Goal: Task Accomplishment & Management: Use online tool/utility

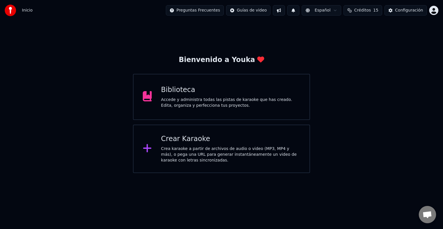
scroll to position [299, 0]
click at [189, 155] on div "Crea karaoke a partir de archivos de audio o video (MP3, MP4 y más), o pega una…" at bounding box center [230, 154] width 139 height 17
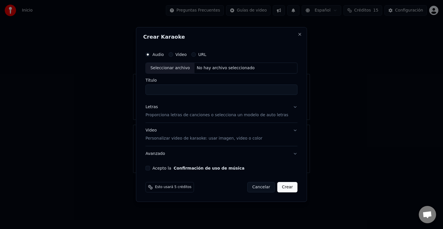
click at [174, 70] on div "Seleccionar archivo" at bounding box center [170, 68] width 49 height 10
click at [206, 92] on input "**********" at bounding box center [222, 90] width 152 height 10
click at [156, 88] on input "**********" at bounding box center [222, 90] width 152 height 10
type input "**********"
click at [225, 113] on p "Proporciona letras de canciones o selecciona un modelo de auto letras" at bounding box center [217, 115] width 143 height 6
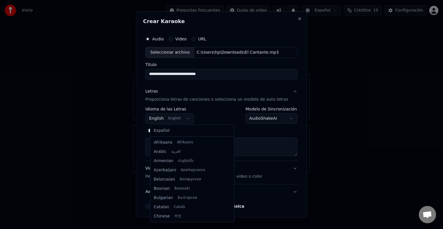
click at [175, 119] on body "Inicio Preguntas Frecuentes Guías de video Español Créditos 15 Configuración Bi…" at bounding box center [221, 86] width 443 height 173
select select "**"
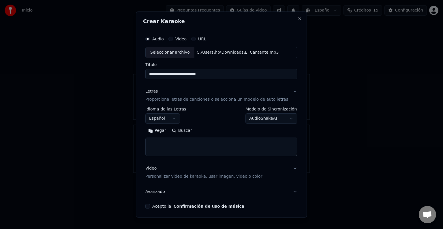
click at [169, 146] on textarea at bounding box center [222, 147] width 152 height 18
paste textarea "**********"
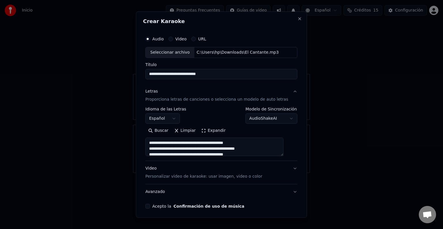
scroll to position [122, 0]
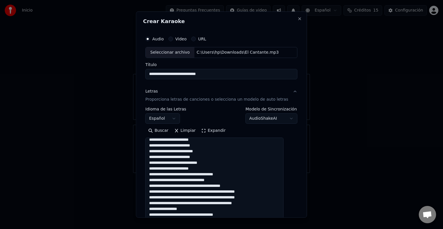
drag, startPoint x: 286, startPoint y: 155, endPoint x: 330, endPoint y: 232, distance: 88.5
click at [330, 173] on html "Inicio Preguntas Frecuentes Guías de video Español Créditos 15 Configuración Bi…" at bounding box center [221, 86] width 443 height 173
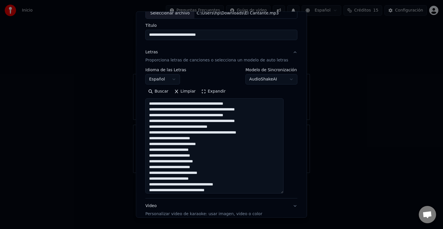
scroll to position [53, 0]
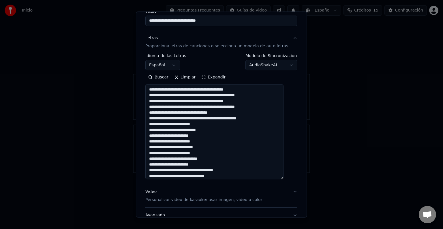
click at [184, 89] on textarea "**********" at bounding box center [215, 131] width 138 height 95
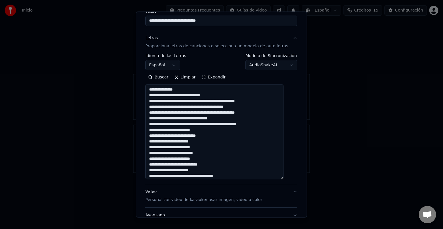
click at [183, 100] on textarea "**********" at bounding box center [215, 131] width 138 height 95
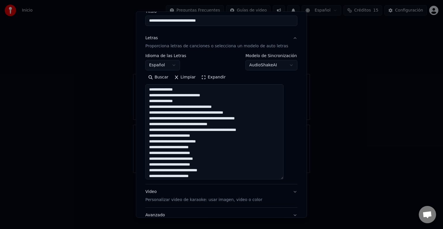
click at [202, 107] on textarea "**********" at bounding box center [215, 131] width 138 height 95
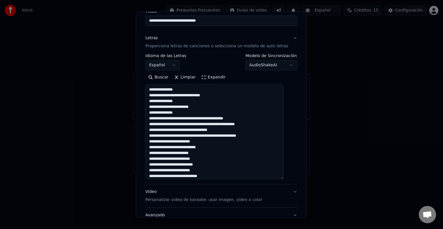
click at [190, 114] on textarea "**********" at bounding box center [215, 131] width 138 height 95
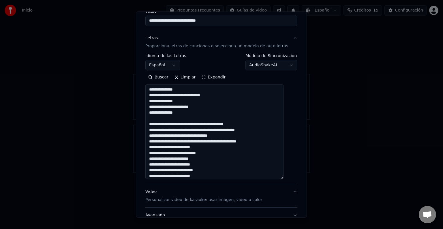
click at [191, 95] on textarea "**********" at bounding box center [215, 131] width 138 height 95
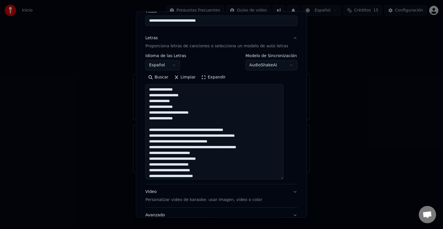
click at [169, 95] on textarea "**********" at bounding box center [215, 131] width 138 height 95
click at [182, 130] on textarea "**********" at bounding box center [215, 131] width 138 height 95
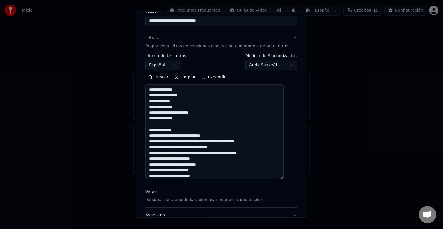
click at [168, 136] on textarea "**********" at bounding box center [215, 131] width 138 height 95
click at [188, 136] on textarea "**********" at bounding box center [215, 131] width 138 height 95
click at [181, 139] on textarea "**********" at bounding box center [215, 131] width 138 height 95
click at [184, 148] on textarea "**********" at bounding box center [215, 131] width 138 height 95
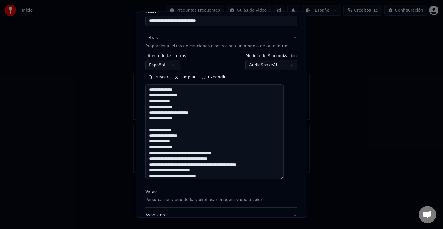
click at [184, 153] on textarea "**********" at bounding box center [215, 131] width 138 height 95
click at [208, 158] on textarea "**********" at bounding box center [215, 131] width 138 height 95
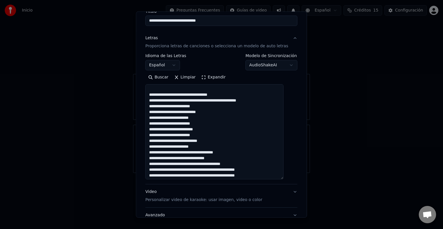
scroll to position [76, 0]
click at [177, 94] on textarea "**********" at bounding box center [215, 131] width 138 height 95
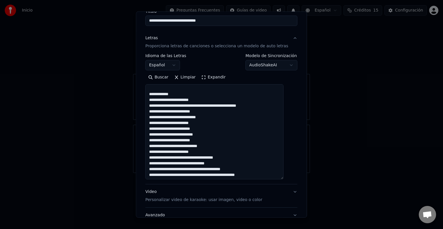
click at [179, 106] on textarea "**********" at bounding box center [215, 131] width 138 height 95
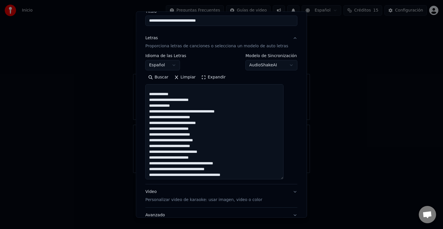
click at [180, 111] on textarea "**********" at bounding box center [215, 131] width 138 height 95
click at [211, 118] on textarea "**********" at bounding box center [215, 131] width 138 height 95
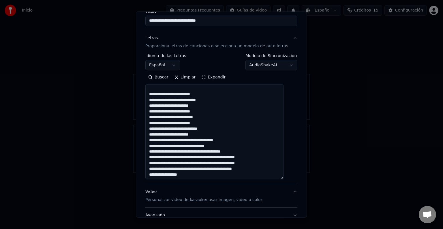
scroll to position [113, 0]
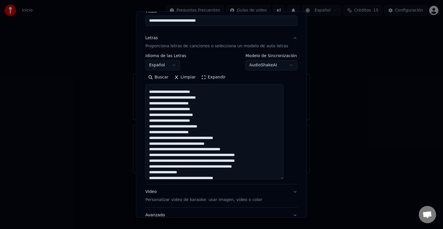
click at [216, 126] on textarea "**********" at bounding box center [215, 131] width 138 height 95
click at [196, 132] on textarea "**********" at bounding box center [215, 131] width 138 height 95
click at [209, 133] on textarea "**********" at bounding box center [215, 131] width 138 height 95
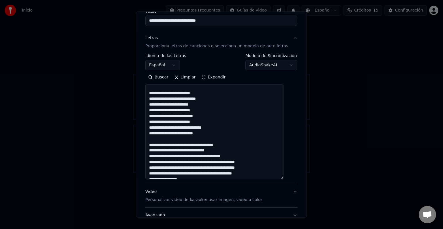
scroll to position [116, 0]
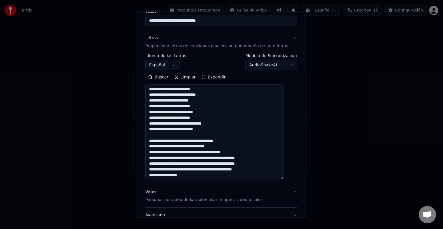
click at [208, 105] on textarea "**********" at bounding box center [215, 131] width 138 height 95
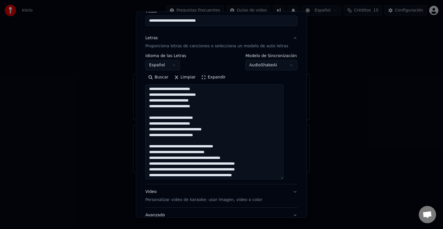
scroll to position [140, 0]
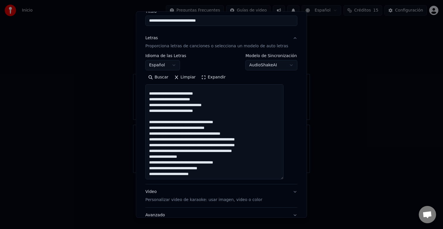
click at [189, 122] on textarea "**********" at bounding box center [215, 131] width 138 height 95
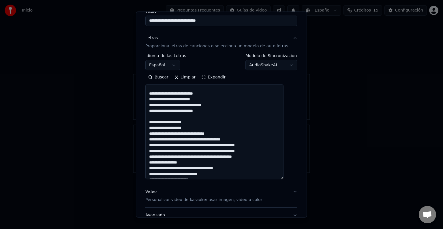
scroll to position [145, 0]
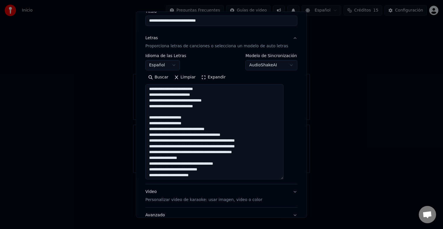
click at [224, 128] on textarea "**********" at bounding box center [215, 131] width 138 height 95
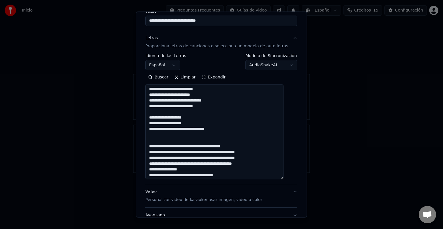
scroll to position [158, 0]
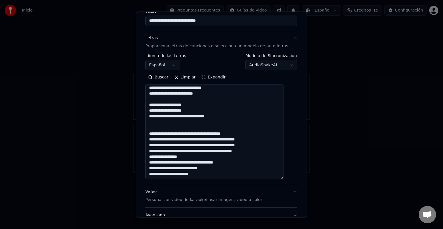
click at [172, 134] on textarea at bounding box center [215, 131] width 138 height 95
click at [192, 134] on textarea "**********" at bounding box center [215, 131] width 138 height 95
click at [183, 134] on textarea "**********" at bounding box center [215, 131] width 138 height 95
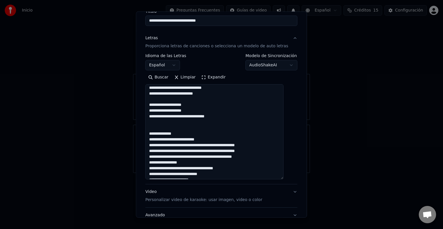
click at [209, 146] on textarea "**********" at bounding box center [215, 131] width 138 height 95
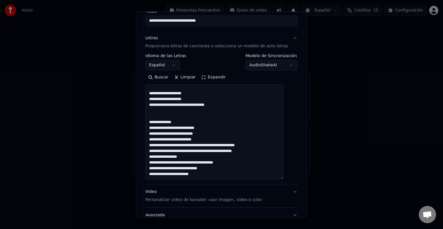
click at [214, 140] on textarea "**********" at bounding box center [215, 131] width 138 height 95
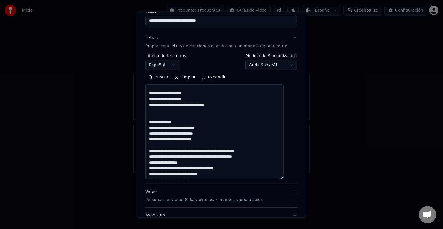
scroll to position [175, 0]
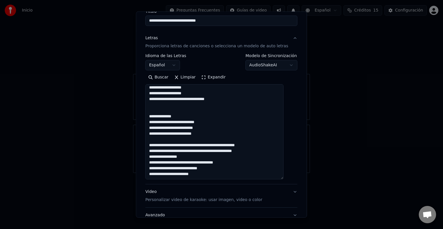
click at [204, 146] on textarea at bounding box center [215, 131] width 138 height 95
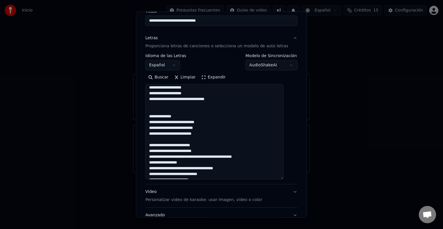
click at [162, 151] on textarea "**********" at bounding box center [215, 131] width 138 height 95
click at [204, 157] on textarea at bounding box center [215, 131] width 138 height 95
click at [207, 163] on textarea at bounding box center [215, 131] width 138 height 95
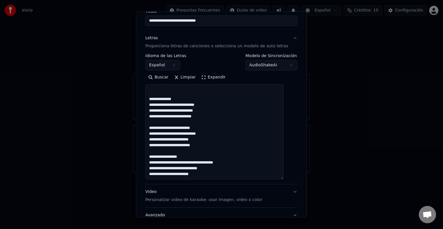
click at [197, 157] on textarea at bounding box center [215, 131] width 138 height 95
click at [215, 168] on textarea "**********" at bounding box center [215, 131] width 138 height 95
click at [197, 174] on textarea at bounding box center [215, 131] width 138 height 95
click at [182, 157] on textarea at bounding box center [215, 131] width 138 height 95
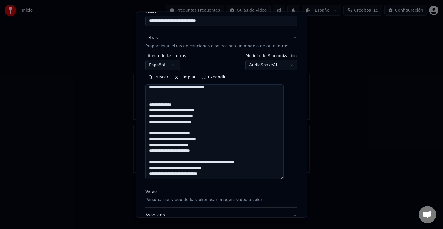
scroll to position [187, 0]
click at [212, 163] on textarea at bounding box center [215, 131] width 138 height 95
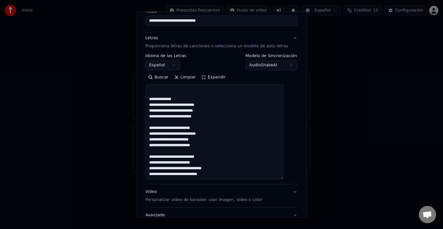
click at [187, 169] on textarea at bounding box center [215, 131] width 138 height 95
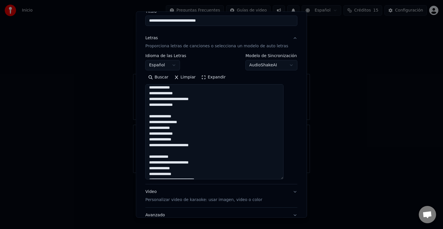
scroll to position [0, 0]
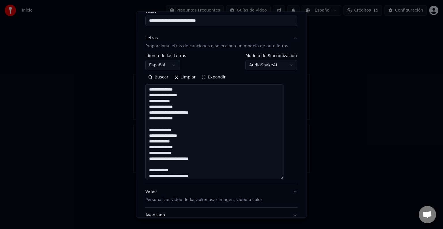
type textarea "**********"
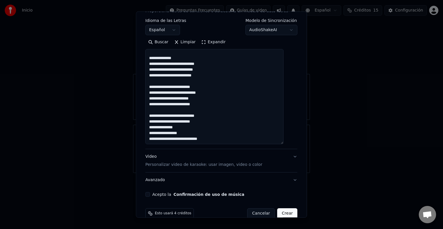
scroll to position [89, 0]
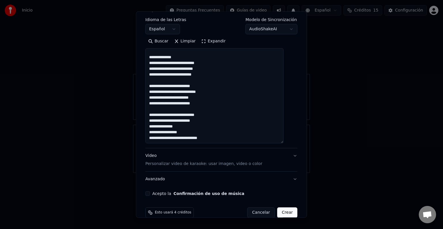
click at [150, 194] on button "Acepto la Confirmación de uso de música" at bounding box center [148, 193] width 5 height 5
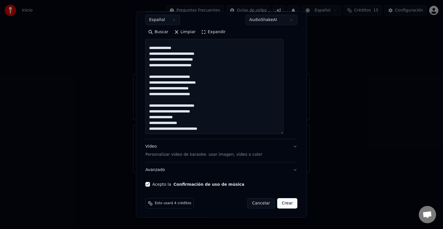
click at [249, 155] on p "Personalizar video de karaoke: usar imagen, video o color" at bounding box center [204, 155] width 117 height 6
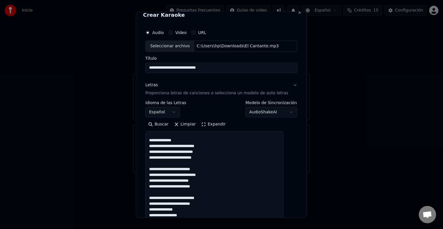
scroll to position [6, 0]
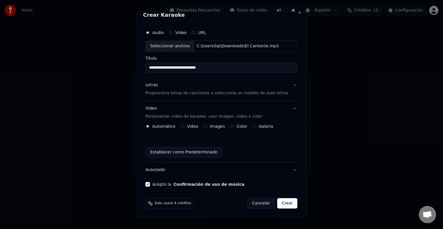
click at [262, 126] on label "Galería" at bounding box center [266, 126] width 14 height 4
click at [257, 126] on button "Galería" at bounding box center [254, 126] width 5 height 5
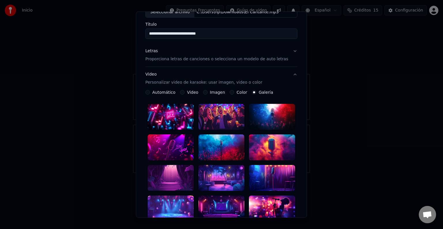
scroll to position [43, 0]
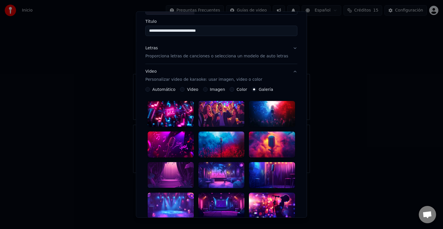
click at [269, 137] on div at bounding box center [272, 144] width 46 height 26
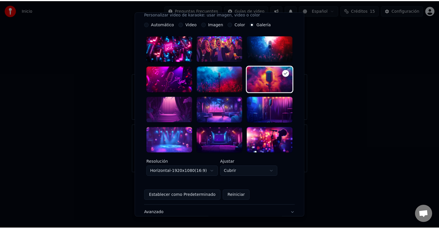
scroll to position [142, 0]
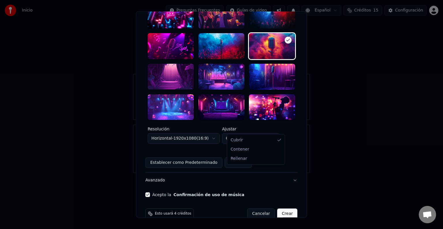
click at [278, 128] on body "Inicio Preguntas Frecuentes Guías de video Español Créditos 15 Configuración Bi…" at bounding box center [221, 86] width 443 height 173
click at [277, 209] on button "Crear" at bounding box center [287, 214] width 20 height 10
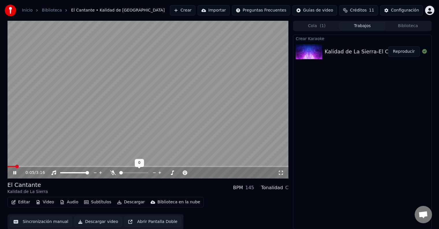
click at [112, 175] on icon at bounding box center [113, 173] width 6 height 5
click at [183, 137] on video at bounding box center [148, 100] width 281 height 158
click at [54, 167] on span at bounding box center [54, 166] width 3 height 3
click at [66, 167] on span at bounding box center [65, 166] width 3 height 3
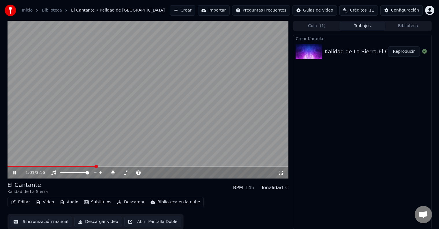
click at [98, 166] on span at bounding box center [95, 166] width 3 height 3
click at [15, 172] on icon at bounding box center [14, 172] width 3 height 3
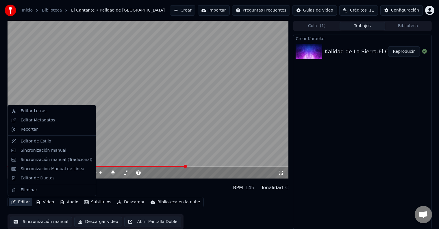
click at [26, 202] on button "Editar" at bounding box center [20, 202] width 23 height 8
click at [37, 150] on div "Sincronización manual" at bounding box center [43, 151] width 46 height 6
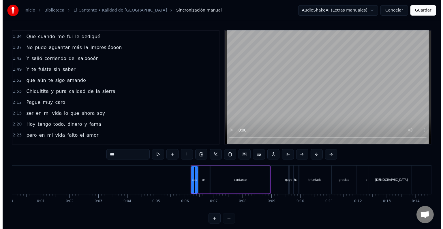
scroll to position [237, 0]
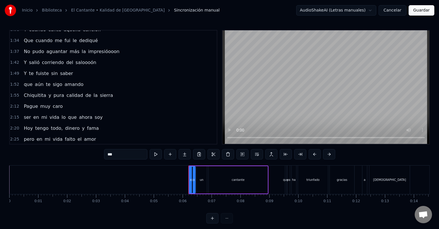
click at [392, 11] on button "Cancelar" at bounding box center [392, 10] width 28 height 10
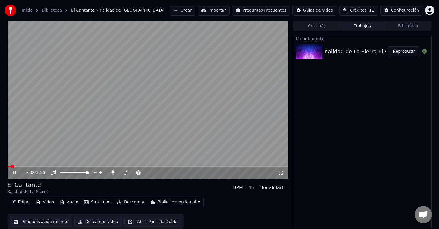
click at [15, 172] on icon at bounding box center [14, 172] width 3 height 3
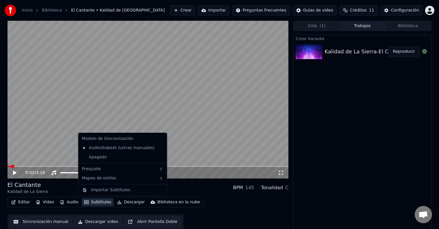
click at [94, 202] on button "Subtítulos" at bounding box center [98, 202] width 32 height 8
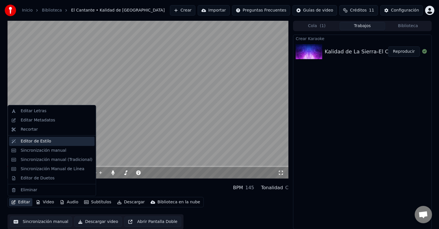
click at [39, 143] on div "Editor de Estilo" at bounding box center [35, 142] width 31 height 6
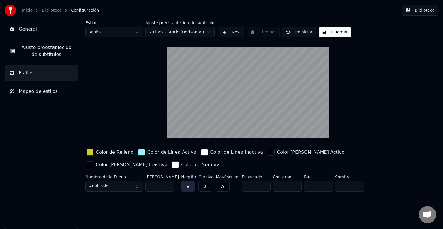
click at [45, 46] on span "Ajuste preestablecido de subtítulos" at bounding box center [46, 51] width 54 height 14
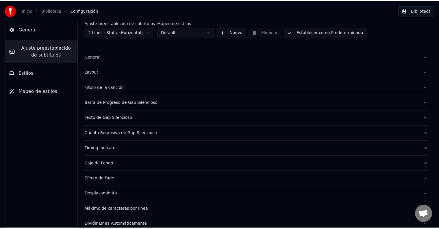
scroll to position [2, 0]
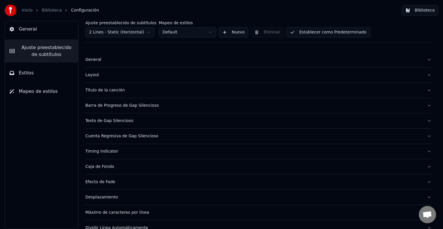
click at [40, 11] on ol "Inicio Biblioteca Configuración" at bounding box center [60, 11] width 77 height 6
click at [44, 11] on link "Biblioteca" at bounding box center [52, 11] width 20 height 6
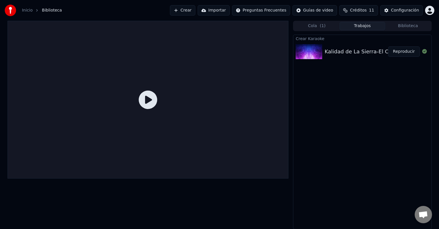
click at [400, 53] on button "Reproducir" at bounding box center [404, 51] width 32 height 10
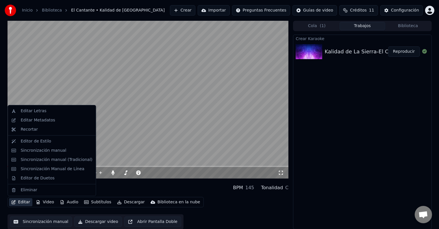
click at [23, 203] on button "Editar" at bounding box center [20, 202] width 23 height 8
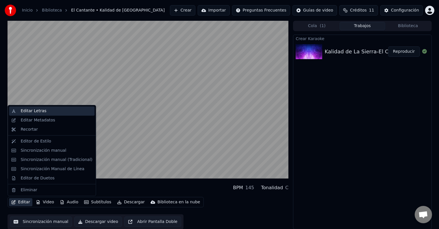
click at [36, 111] on div "Editar Letras" at bounding box center [33, 111] width 26 height 6
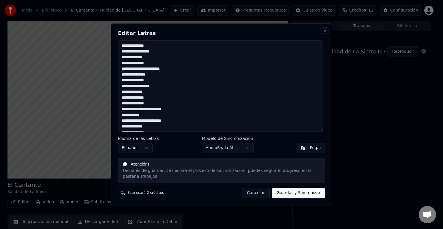
click at [324, 33] on button "Close" at bounding box center [325, 30] width 5 height 5
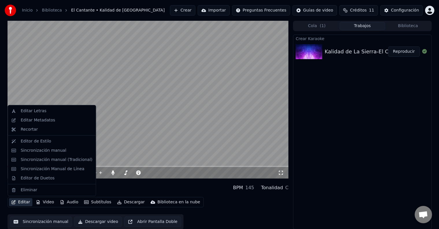
click at [23, 202] on button "Editar" at bounding box center [20, 202] width 23 height 8
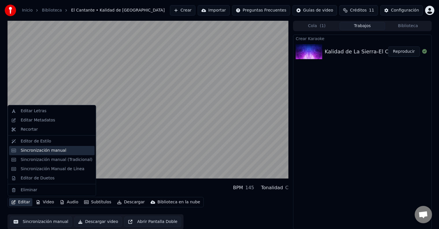
click at [29, 149] on div "Sincronización manual" at bounding box center [43, 151] width 46 height 6
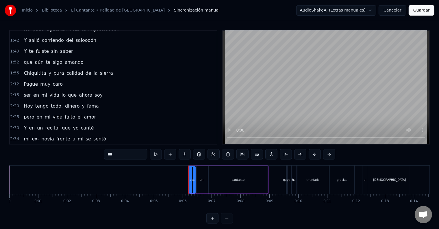
scroll to position [260, 0]
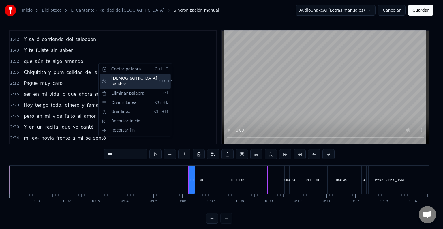
click at [115, 79] on div "Cortar palabra Ctrl+X" at bounding box center [135, 81] width 71 height 15
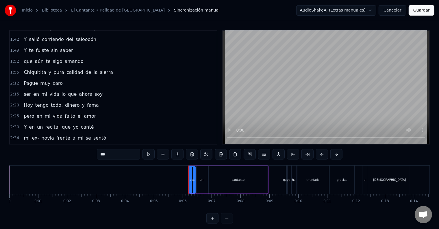
click at [99, 69] on span "sierra" at bounding box center [106, 72] width 14 height 7
type input "******"
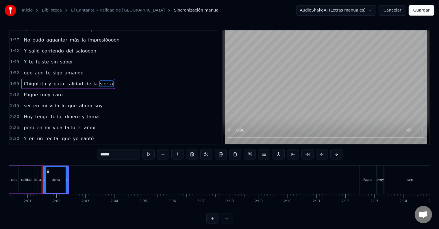
scroll to position [0, 3479]
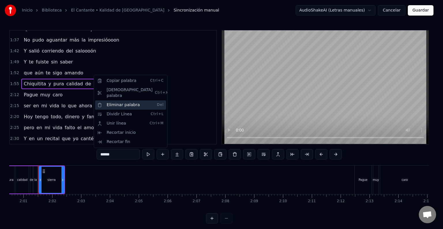
click at [114, 100] on div "Eliminar palabra Del" at bounding box center [130, 104] width 71 height 9
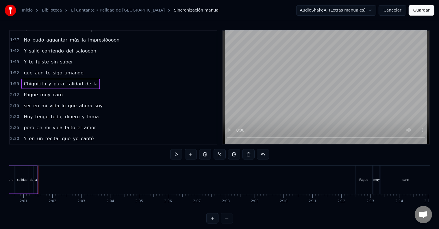
click at [85, 81] on span "de" at bounding box center [88, 84] width 7 height 7
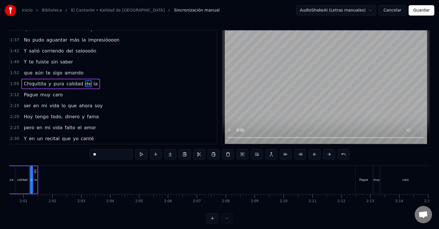
scroll to position [0, 3470]
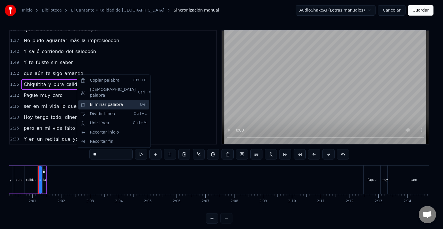
click at [94, 100] on div "Eliminar palabra Del" at bounding box center [113, 104] width 71 height 9
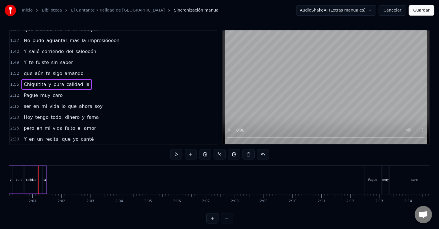
click at [85, 81] on span "la" at bounding box center [87, 84] width 5 height 7
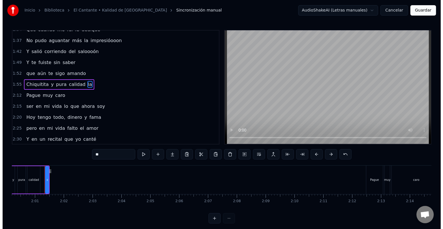
scroll to position [235, 0]
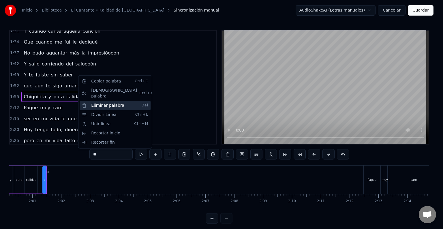
click at [98, 101] on div "Eliminar palabra Del" at bounding box center [115, 105] width 71 height 9
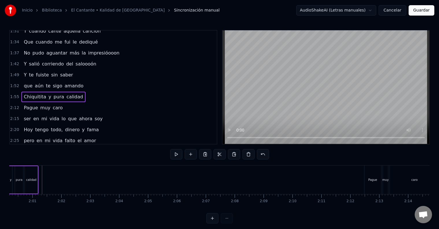
click at [66, 94] on span "calidad" at bounding box center [75, 97] width 18 height 7
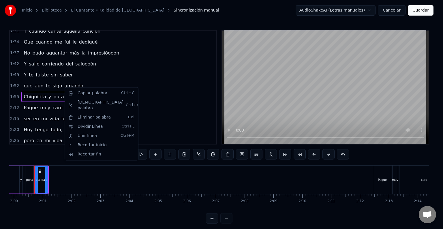
scroll to position [0, 3456]
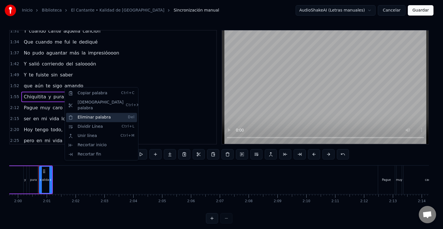
click at [86, 113] on div "Eliminar palabra Del" at bounding box center [101, 117] width 71 height 9
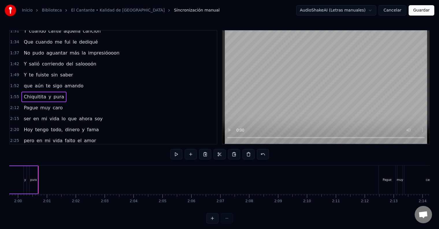
click at [53, 94] on span "pura" at bounding box center [59, 97] width 12 height 7
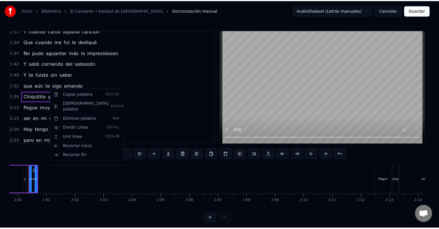
scroll to position [0, 3446]
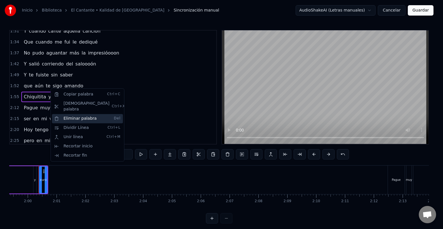
click at [66, 114] on div "Eliminar palabra Del" at bounding box center [87, 118] width 71 height 9
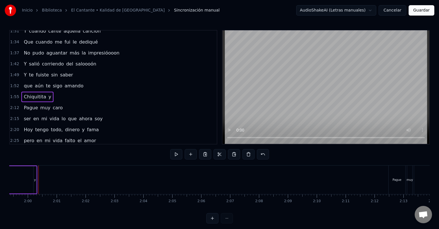
click at [48, 94] on span "y" at bounding box center [50, 97] width 4 height 7
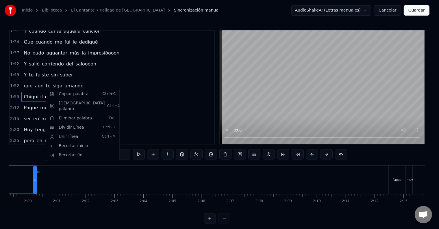
scroll to position [0, 3440]
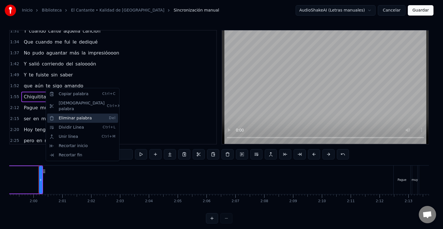
click at [64, 114] on div "Eliminar palabra Del" at bounding box center [82, 118] width 71 height 9
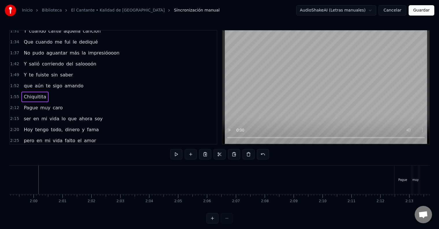
click at [414, 11] on button "Guardar" at bounding box center [421, 10] width 26 height 10
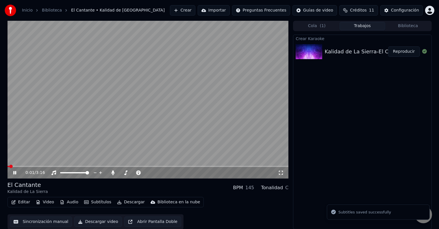
click at [110, 166] on span at bounding box center [148, 166] width 281 height 1
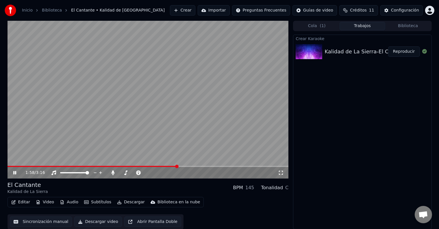
click at [15, 173] on icon at bounding box center [14, 172] width 3 height 3
click at [112, 173] on icon at bounding box center [113, 173] width 6 height 5
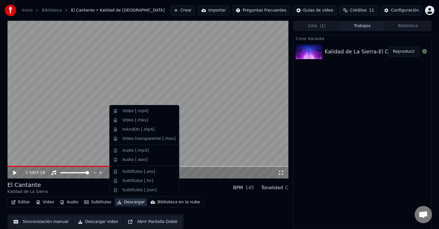
click at [122, 204] on button "Descargar" at bounding box center [131, 202] width 32 height 8
click at [136, 111] on div "Video [.mp4]" at bounding box center [135, 111] width 26 height 6
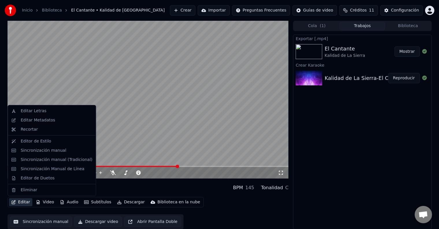
click at [23, 203] on button "Editar" at bounding box center [20, 202] width 23 height 8
click at [36, 149] on div "Sincronización manual" at bounding box center [43, 151] width 46 height 6
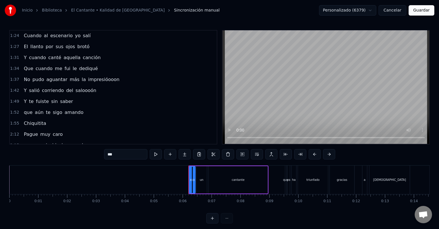
scroll to position [210, 0]
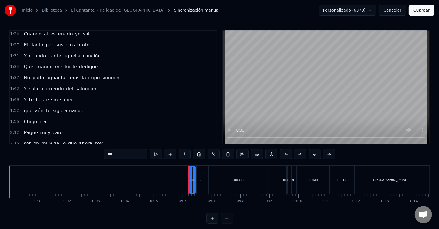
click at [61, 96] on span "saber" at bounding box center [66, 99] width 14 height 7
type input "*****"
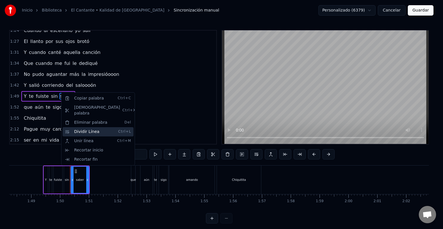
scroll to position [0, 3157]
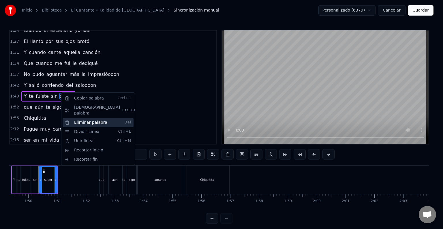
click at [88, 118] on div "Eliminar palabra Del" at bounding box center [98, 122] width 71 height 9
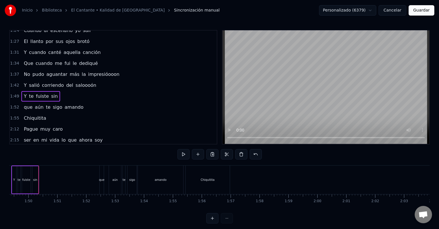
click at [51, 93] on span "sin" at bounding box center [55, 96] width 8 height 7
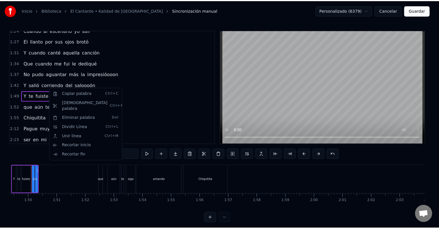
scroll to position [0, 3150]
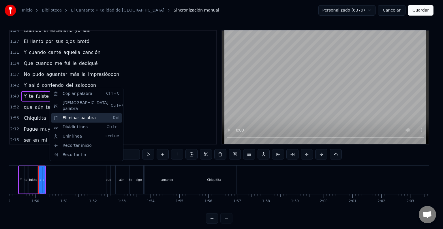
click at [72, 113] on div "Eliminar palabra Del" at bounding box center [86, 117] width 71 height 9
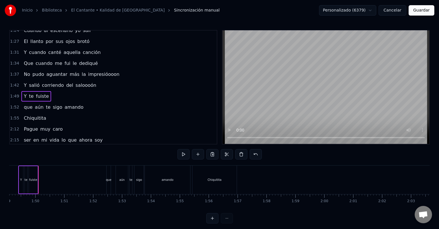
click at [36, 93] on span "fuiste" at bounding box center [42, 96] width 14 height 7
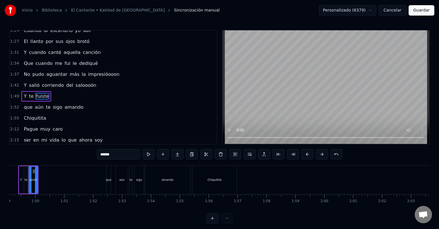
scroll to position [0, 3139]
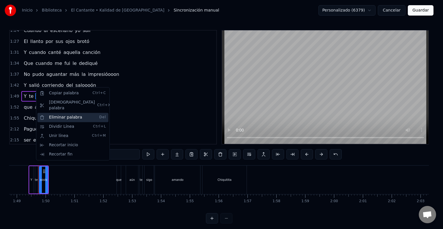
click at [58, 113] on div "Eliminar palabra Del" at bounding box center [73, 117] width 71 height 9
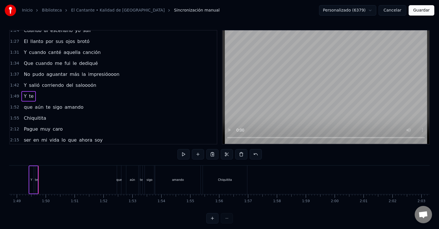
click at [29, 93] on span "te" at bounding box center [31, 96] width 6 height 7
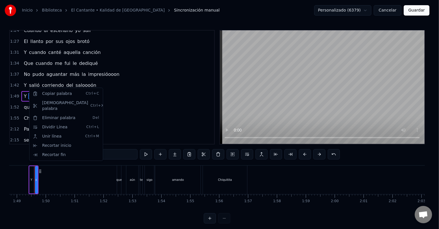
scroll to position [0, 3135]
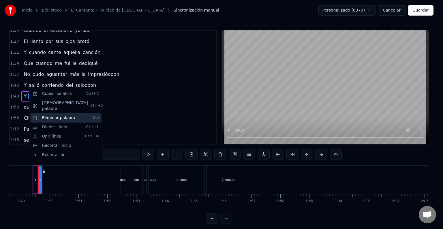
click at [56, 113] on div "Eliminar palabra Del" at bounding box center [66, 117] width 71 height 9
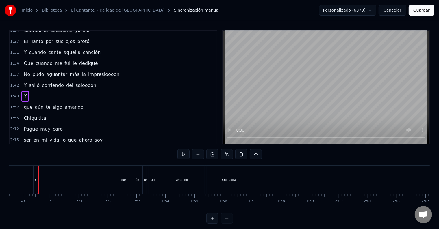
click at [23, 93] on span "Y" at bounding box center [25, 96] width 4 height 7
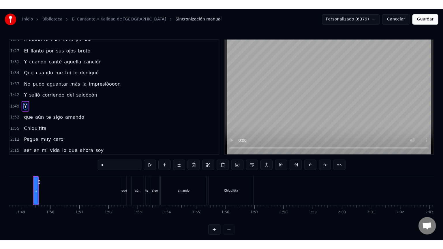
scroll to position [0, 3130]
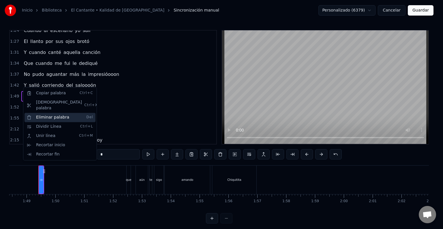
click at [42, 113] on div "Eliminar palabra Del" at bounding box center [60, 117] width 71 height 9
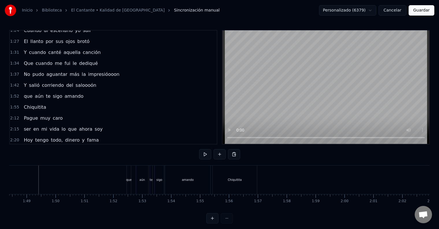
click at [69, 93] on span "amando" at bounding box center [74, 96] width 20 height 7
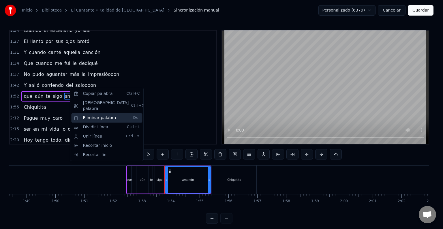
click at [96, 113] on div "Eliminar palabra Del" at bounding box center [106, 117] width 71 height 9
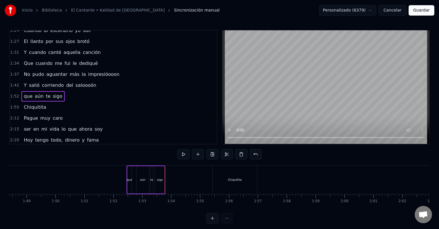
click at [52, 93] on span "sigo" at bounding box center [57, 96] width 11 height 7
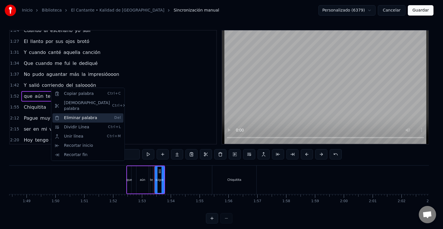
click at [72, 113] on div "Eliminar palabra Del" at bounding box center [88, 117] width 71 height 9
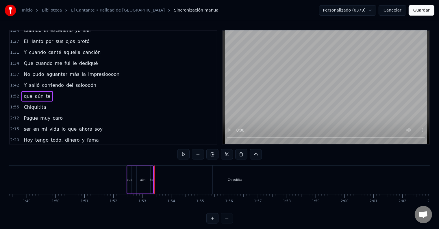
click at [45, 93] on span "te" at bounding box center [48, 96] width 6 height 7
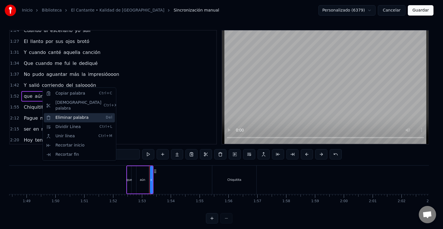
click at [64, 113] on div "Eliminar palabra Del" at bounding box center [79, 117] width 71 height 9
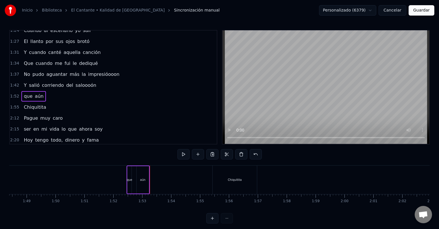
click at [36, 93] on span "aún" at bounding box center [39, 96] width 10 height 7
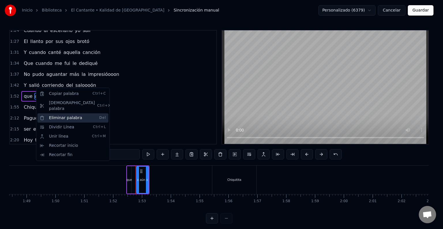
click at [55, 113] on div "Eliminar palabra Del" at bounding box center [73, 117] width 71 height 9
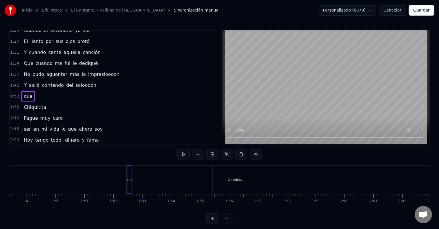
click at [25, 93] on span "que" at bounding box center [28, 96] width 10 height 7
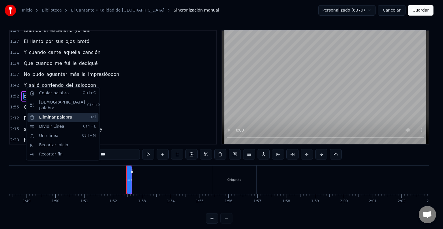
click at [53, 113] on div "Eliminar palabra Del" at bounding box center [62, 117] width 71 height 9
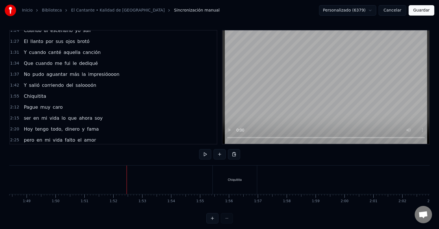
click at [38, 93] on span "Chiquitita" at bounding box center [34, 96] width 23 height 7
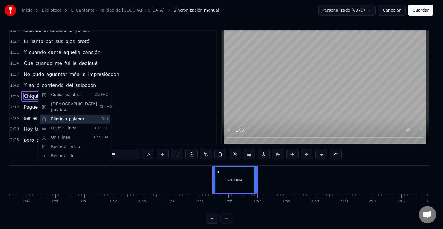
click at [55, 115] on div "Eliminar palabra Del" at bounding box center [75, 119] width 71 height 9
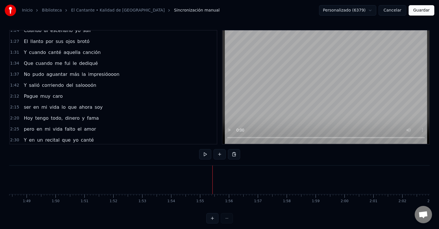
click at [420, 10] on button "Guardar" at bounding box center [421, 10] width 26 height 10
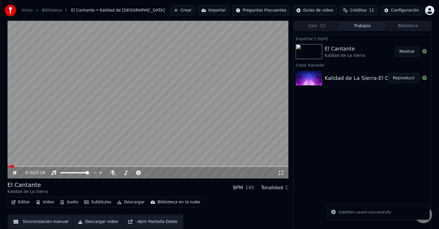
click at [15, 171] on icon at bounding box center [19, 173] width 14 height 5
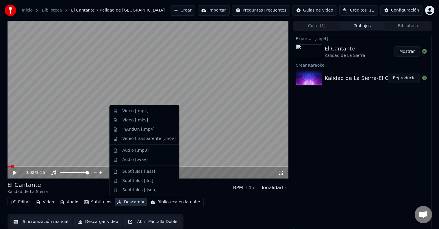
click at [129, 202] on button "Descargar" at bounding box center [131, 202] width 32 height 8
click at [140, 111] on div "Video [.mp4]" at bounding box center [135, 111] width 26 height 6
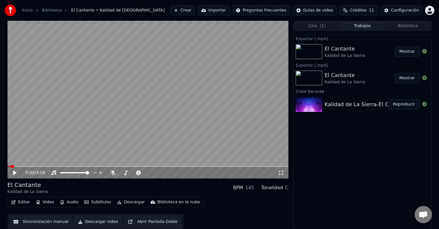
click at [411, 53] on button "Mostrar" at bounding box center [406, 51] width 25 height 10
click at [13, 175] on icon at bounding box center [19, 173] width 14 height 5
click at [116, 165] on video at bounding box center [148, 100] width 281 height 158
click at [113, 172] on icon at bounding box center [113, 173] width 6 height 5
click at [13, 172] on icon at bounding box center [14, 173] width 3 height 4
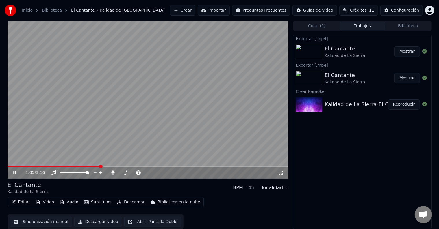
click at [100, 167] on span at bounding box center [148, 166] width 281 height 1
click at [15, 173] on icon at bounding box center [14, 172] width 3 height 3
click at [14, 172] on icon at bounding box center [14, 173] width 3 height 4
click at [133, 165] on span at bounding box center [131, 166] width 3 height 3
click at [160, 165] on span at bounding box center [157, 166] width 3 height 3
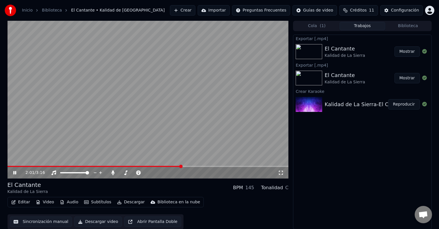
click at [182, 165] on span at bounding box center [180, 166] width 3 height 3
click at [14, 174] on icon at bounding box center [19, 173] width 14 height 5
click at [281, 175] on icon at bounding box center [281, 173] width 6 height 5
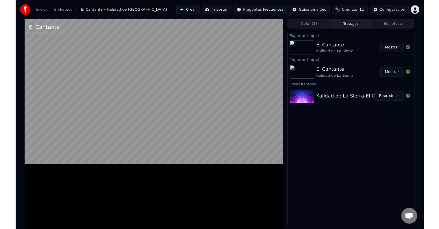
scroll to position [238, 0]
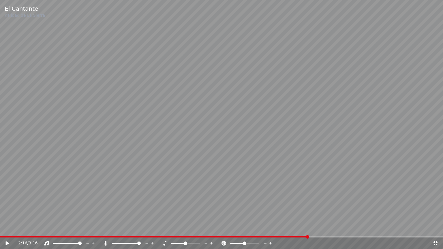
click at [5, 229] on icon at bounding box center [12, 243] width 14 height 5
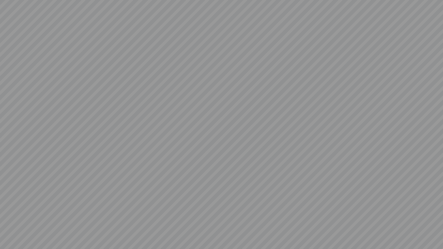
click at [5, 229] on video at bounding box center [221, 124] width 443 height 249
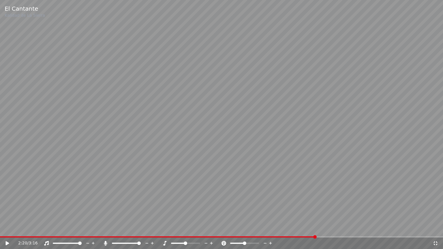
click at [435, 229] on icon at bounding box center [436, 243] width 6 height 5
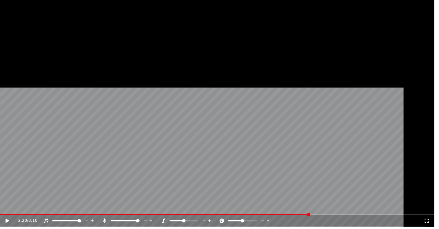
scroll to position [299, 0]
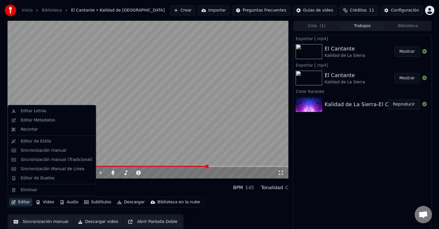
click at [25, 202] on button "Editar" at bounding box center [20, 202] width 23 height 8
click at [32, 151] on div "Sincronización manual" at bounding box center [43, 151] width 46 height 6
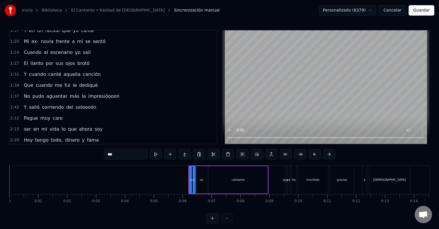
scroll to position [194, 0]
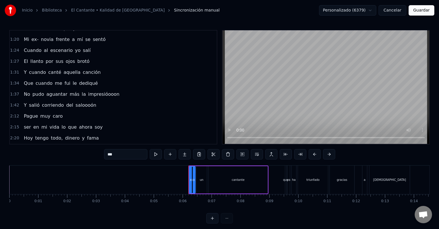
click at [47, 102] on span "corriendo" at bounding box center [52, 105] width 23 height 7
type input "*********"
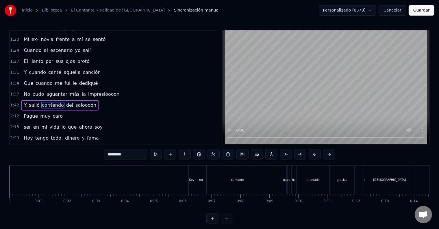
scroll to position [203, 0]
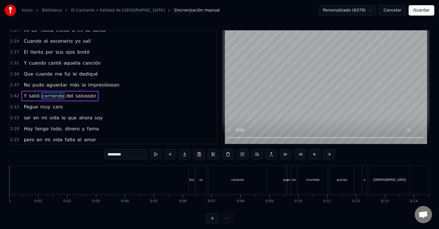
click at [47, 102] on div "Pague muy caro" at bounding box center [43, 107] width 44 height 10
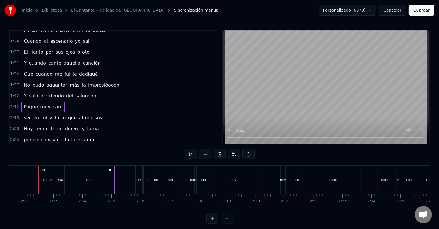
click at [75, 93] on span "saloooón" at bounding box center [86, 96] width 22 height 7
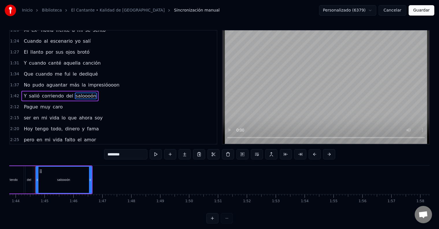
scroll to position [0, 2993]
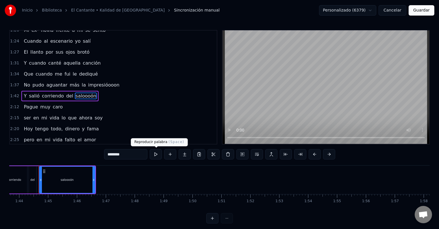
click at [157, 155] on button at bounding box center [156, 154] width 12 height 10
click at [52, 104] on span "caro" at bounding box center [57, 107] width 11 height 7
type input "****"
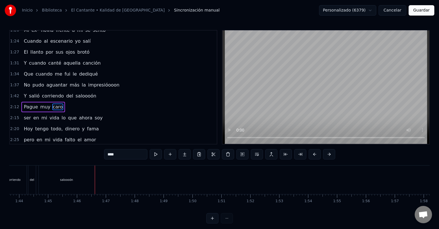
scroll to position [214, 0]
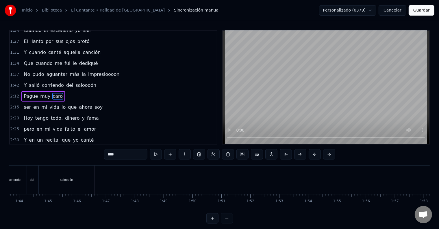
click at [51, 99] on div "0:06 Soy un cantante 0:09 que ya ha triunfado 0:11 gracias a Dios 0:14 Tuve a m…" at bounding box center [113, 87] width 208 height 115
click at [154, 157] on button at bounding box center [156, 154] width 12 height 10
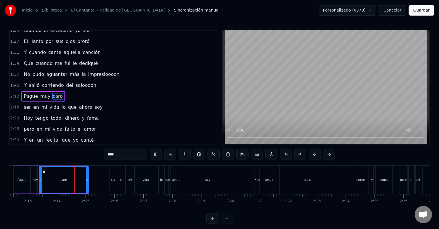
scroll to position [0, 3835]
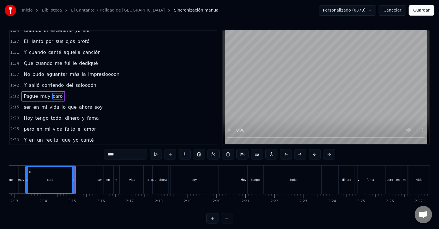
click at [389, 11] on button "Cancelar" at bounding box center [392, 10] width 28 height 10
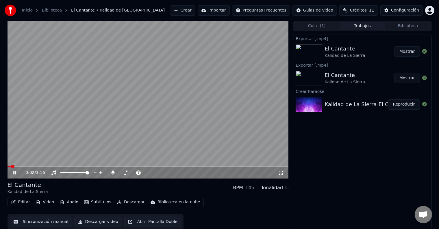
click at [102, 202] on button "Subtítulos" at bounding box center [98, 202] width 32 height 8
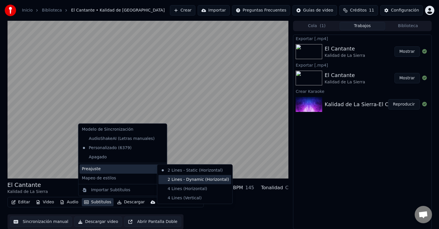
click at [172, 179] on div "2 Lines - Dynamic (Horizontal)" at bounding box center [194, 179] width 73 height 9
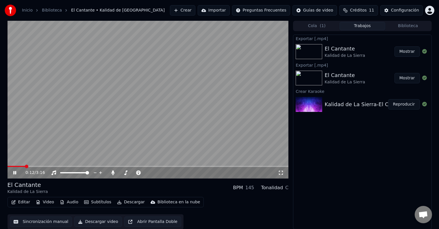
click at [169, 166] on span at bounding box center [148, 166] width 281 height 1
click at [182, 167] on span at bounding box center [148, 166] width 281 height 1
click at [192, 167] on span at bounding box center [148, 166] width 281 height 1
click at [14, 172] on icon at bounding box center [14, 172] width 3 height 3
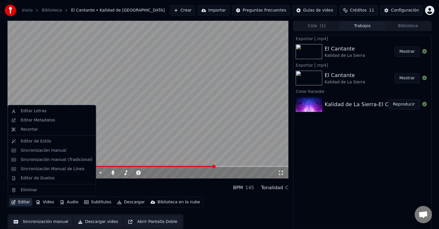
click at [27, 203] on button "Editar" at bounding box center [20, 202] width 23 height 8
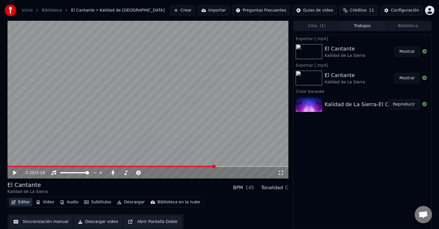
click at [27, 203] on button "Editar" at bounding box center [20, 202] width 23 height 8
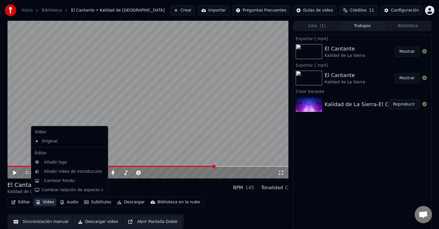
click at [47, 201] on button "Video" at bounding box center [44, 202] width 23 height 8
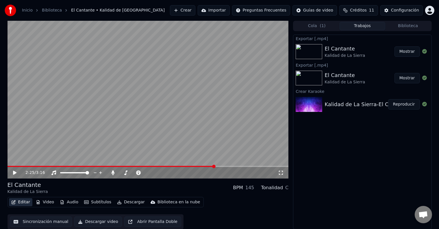
click at [18, 202] on button "Editar" at bounding box center [20, 202] width 23 height 8
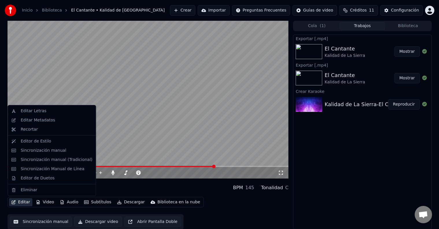
click at [18, 202] on button "Editar" at bounding box center [20, 202] width 23 height 8
click at [55, 151] on div "Sincronización manual" at bounding box center [43, 151] width 46 height 6
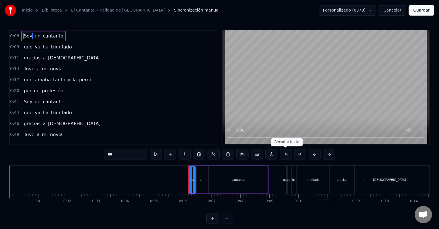
click at [285, 154] on button at bounding box center [285, 154] width 12 height 10
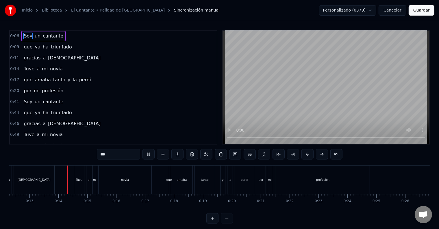
scroll to position [0, 366]
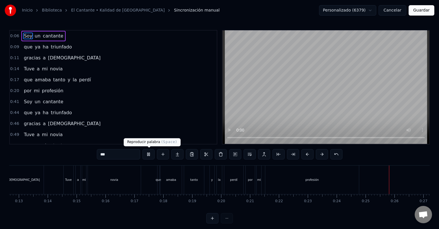
click at [151, 154] on button at bounding box center [148, 154] width 12 height 10
click at [419, 12] on button "Guardar" at bounding box center [421, 10] width 26 height 10
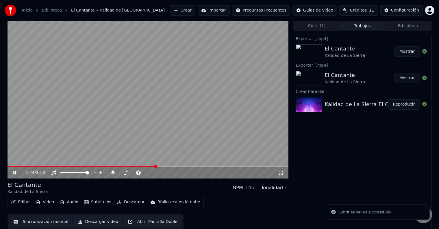
click at [155, 167] on span at bounding box center [148, 166] width 281 height 1
click at [168, 167] on span at bounding box center [148, 166] width 281 height 1
click at [181, 166] on span at bounding box center [148, 166] width 281 height 1
click at [189, 166] on span at bounding box center [148, 166] width 281 height 1
click at [197, 167] on span at bounding box center [148, 166] width 281 height 1
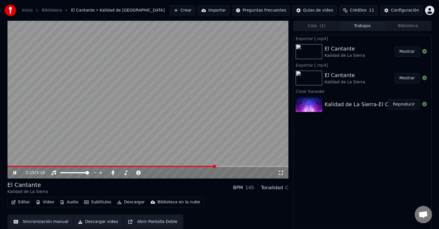
click at [16, 171] on icon at bounding box center [19, 173] width 14 height 5
click at [179, 166] on span at bounding box center [93, 166] width 171 height 1
click at [167, 135] on video at bounding box center [148, 100] width 281 height 158
click at [13, 172] on icon at bounding box center [14, 172] width 3 height 3
click at [195, 166] on span at bounding box center [102, 166] width 189 height 1
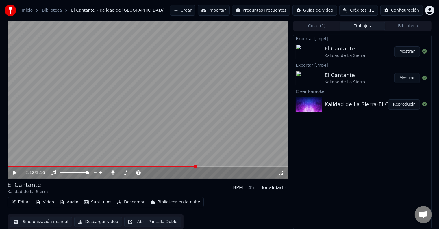
click at [182, 135] on video at bounding box center [148, 100] width 281 height 158
click at [188, 150] on video at bounding box center [148, 100] width 281 height 158
click at [194, 165] on video at bounding box center [148, 100] width 281 height 158
click at [196, 167] on span at bounding box center [103, 166] width 190 height 1
click at [166, 118] on video at bounding box center [148, 100] width 281 height 158
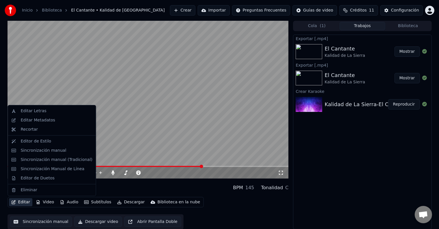
click at [26, 203] on button "Editar" at bounding box center [20, 202] width 23 height 8
click at [44, 149] on div "Sincronización manual" at bounding box center [43, 151] width 46 height 6
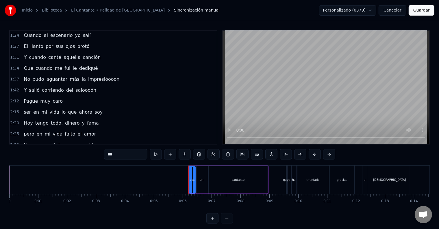
scroll to position [212, 0]
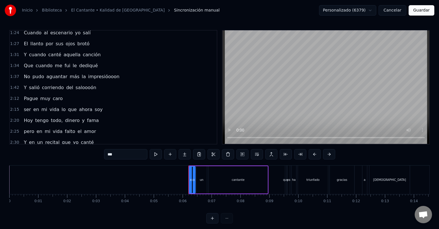
click at [14, 96] on span "2:12" at bounding box center [14, 99] width 9 height 6
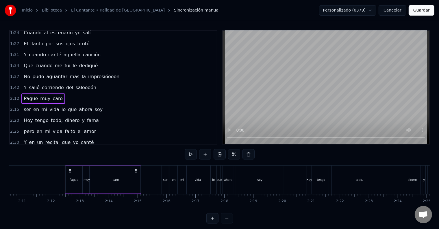
scroll to position [0, 3796]
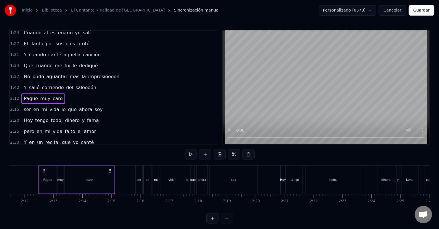
click at [109, 171] on circle at bounding box center [109, 171] width 0 height 0
click at [391, 10] on button "Cancelar" at bounding box center [392, 10] width 28 height 10
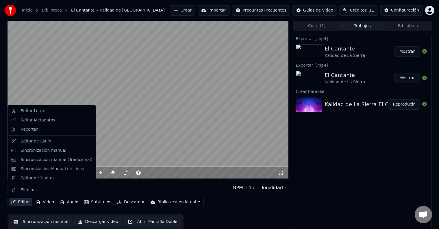
click at [22, 202] on button "Editar" at bounding box center [20, 202] width 23 height 8
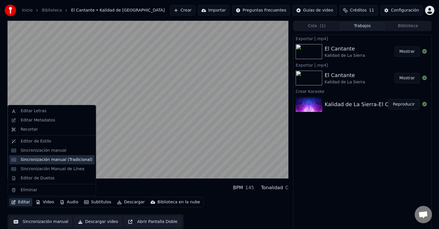
click at [35, 159] on div "Sincronización manual (Tradicional)" at bounding box center [56, 160] width 72 height 6
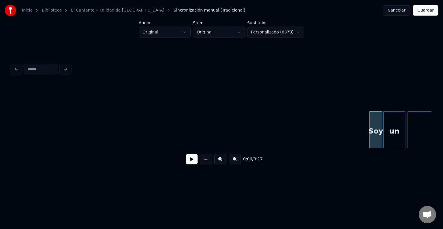
click at [395, 13] on button "Cancelar" at bounding box center [397, 10] width 28 height 10
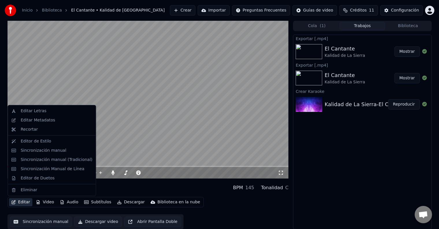
click at [25, 202] on button "Editar" at bounding box center [20, 202] width 23 height 8
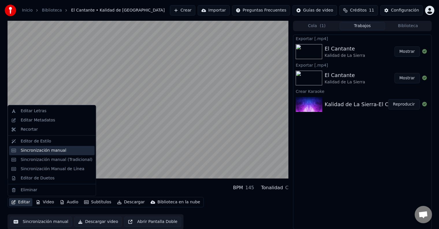
click at [42, 151] on div "Sincronización manual" at bounding box center [43, 151] width 46 height 6
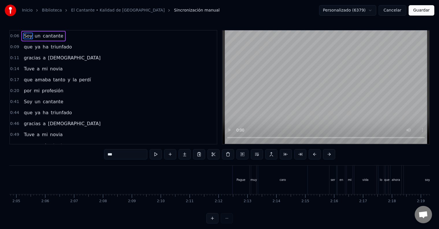
scroll to position [0, 3608]
click at [237, 189] on div "Pague" at bounding box center [234, 180] width 17 height 29
type input "*****"
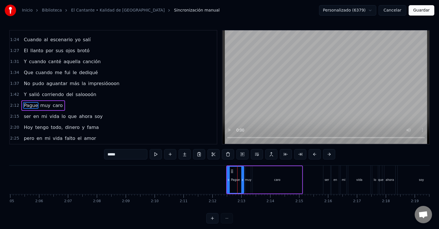
scroll to position [214, 0]
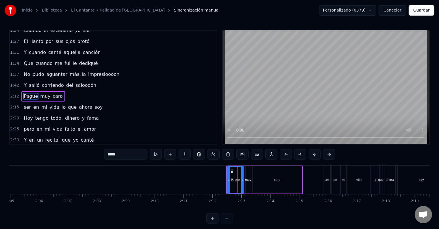
click at [285, 154] on button at bounding box center [285, 154] width 12 height 10
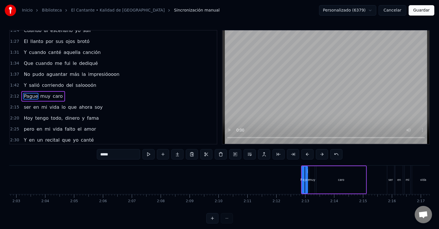
scroll to position [0, 3518]
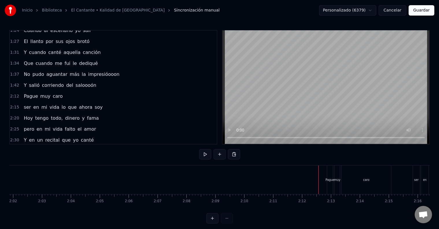
click at [318, 189] on div at bounding box center [318, 180] width 0 height 29
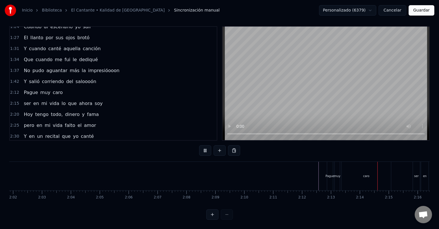
click at [264, 174] on div at bounding box center [264, 176] width 0 height 29
click at [333, 180] on div "Pague muy caro" at bounding box center [360, 176] width 66 height 29
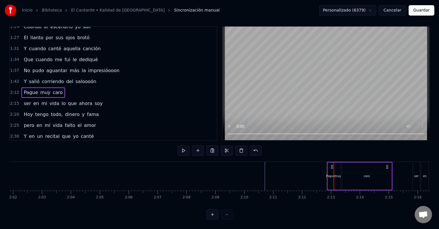
click at [396, 12] on button "Cancelar" at bounding box center [392, 10] width 28 height 10
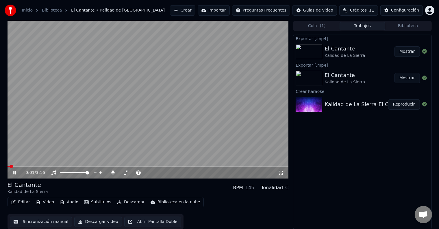
click at [176, 167] on div "0:01 / 3:16" at bounding box center [148, 173] width 281 height 12
click at [176, 166] on span at bounding box center [148, 166] width 281 height 1
click at [189, 167] on span at bounding box center [148, 166] width 281 height 1
click at [195, 167] on span at bounding box center [148, 166] width 281 height 1
click at [14, 173] on icon at bounding box center [14, 172] width 3 height 3
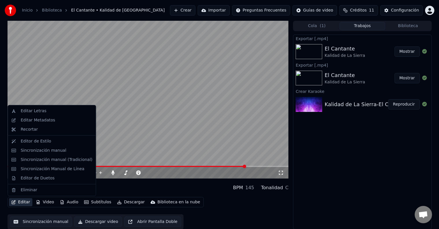
click at [24, 201] on button "Editar" at bounding box center [20, 202] width 23 height 8
click at [33, 151] on div "Sincronización manual" at bounding box center [43, 151] width 46 height 6
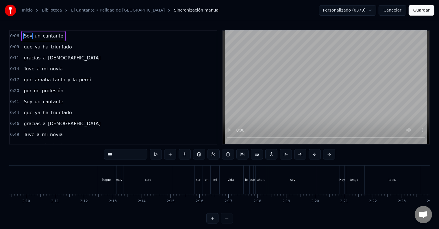
scroll to position [0, 3739]
click at [226, 223] on div at bounding box center [219, 218] width 27 height 10
click at [210, 222] on button at bounding box center [212, 218] width 12 height 10
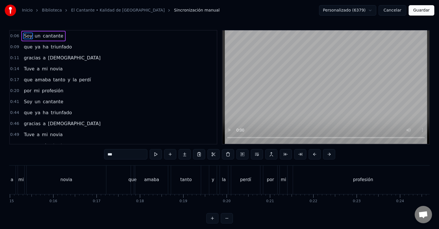
scroll to position [0, 240]
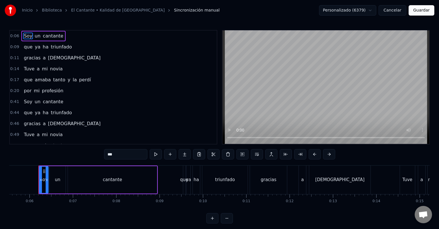
click at [226, 223] on button at bounding box center [227, 218] width 12 height 10
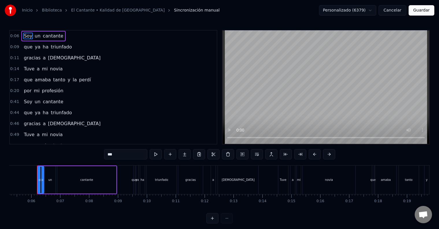
scroll to position [0, 150]
click at [210, 224] on button at bounding box center [212, 218] width 12 height 10
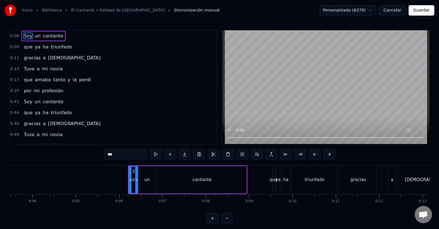
click at [228, 224] on button at bounding box center [227, 218] width 12 height 10
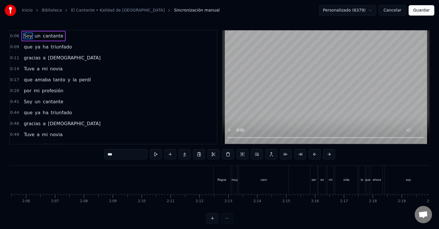
scroll to position [0, 3624]
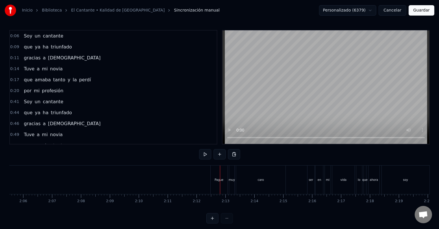
click at [215, 186] on div "Pague" at bounding box center [218, 180] width 17 height 29
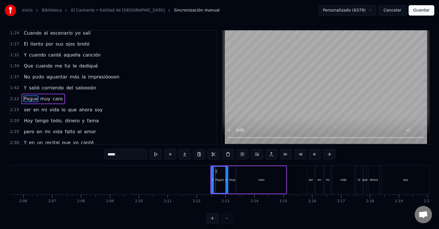
scroll to position [214, 0]
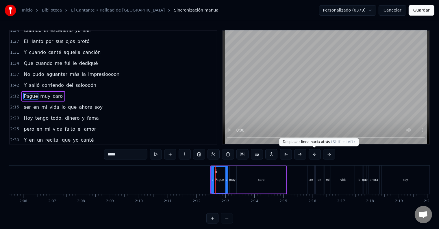
click at [312, 154] on button at bounding box center [314, 154] width 12 height 10
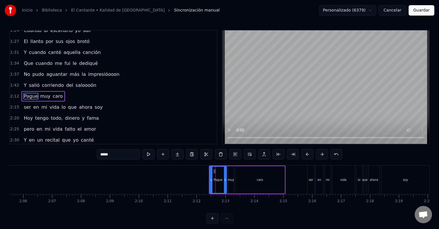
click at [311, 182] on div "ser" at bounding box center [310, 180] width 7 height 29
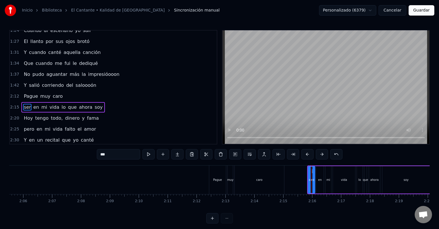
scroll to position [225, 0]
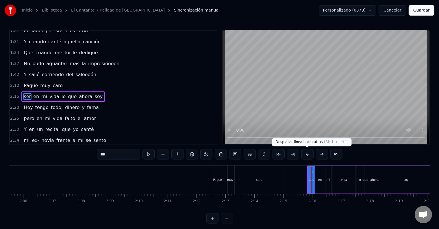
click at [308, 154] on button at bounding box center [307, 154] width 12 height 10
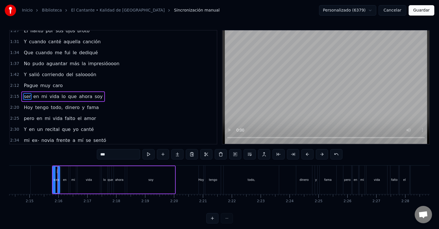
scroll to position [0, 3881]
click at [207, 177] on div "tengo" at bounding box center [210, 180] width 16 height 29
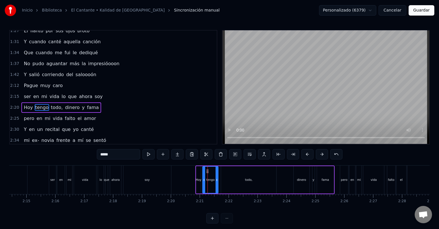
scroll to position [235, 0]
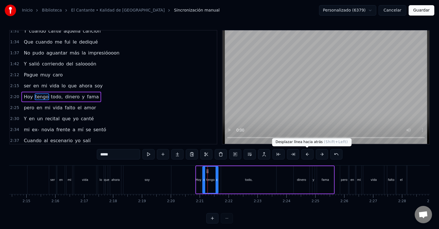
click at [308, 154] on button at bounding box center [307, 154] width 12 height 10
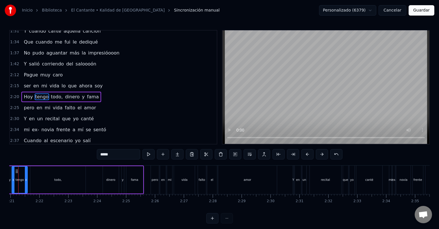
scroll to position [0, 4086]
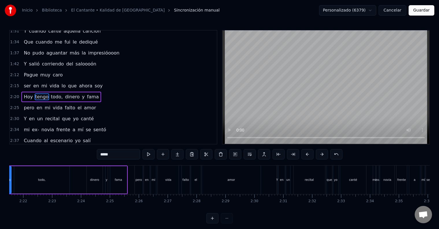
click at [138, 180] on div "pero" at bounding box center [138, 180] width 7 height 4
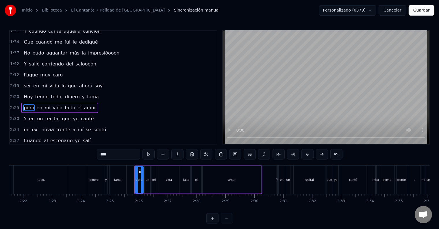
scroll to position [246, 0]
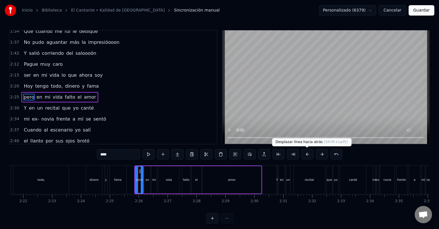
click at [307, 154] on button at bounding box center [307, 154] width 12 height 10
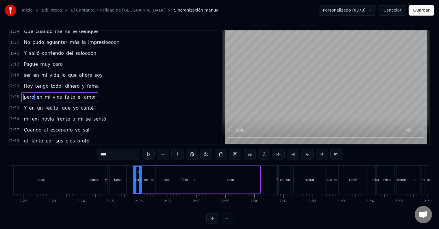
click at [277, 183] on div "Y" at bounding box center [277, 180] width 1 height 29
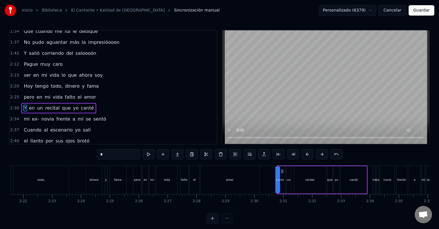
scroll to position [256, 0]
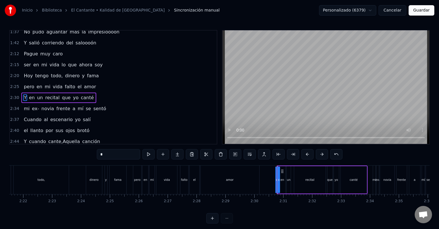
click at [308, 154] on button at bounding box center [307, 154] width 12 height 10
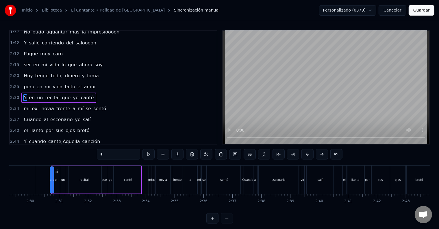
scroll to position [0, 4313]
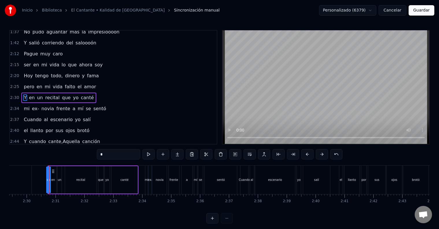
click at [148, 181] on div "ex-" at bounding box center [150, 180] width 5 height 4
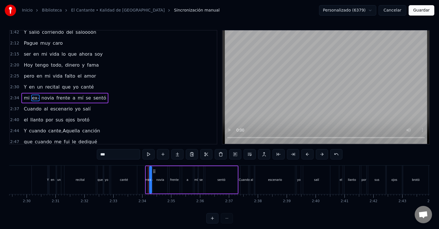
click at [309, 155] on button at bounding box center [307, 154] width 12 height 10
click at [243, 181] on div "Cuando" at bounding box center [243, 180] width 11 height 4
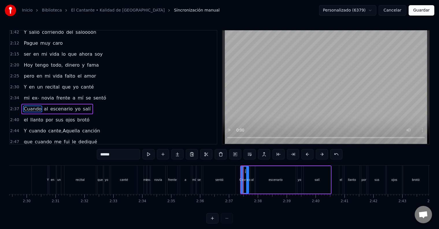
scroll to position [278, 0]
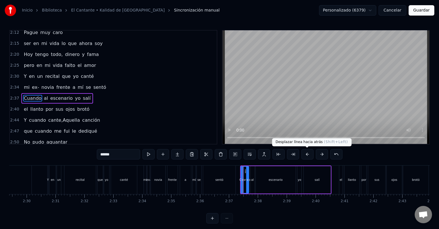
click at [305, 155] on button at bounding box center [307, 154] width 12 height 10
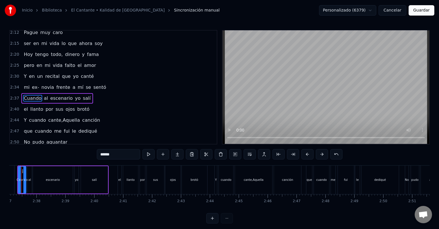
scroll to position [0, 4541]
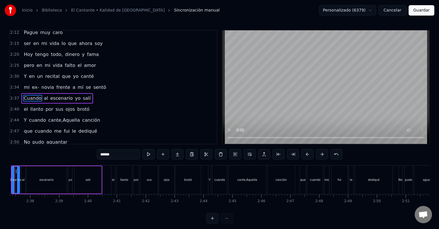
click at [113, 183] on div "el" at bounding box center [112, 180] width 3 height 29
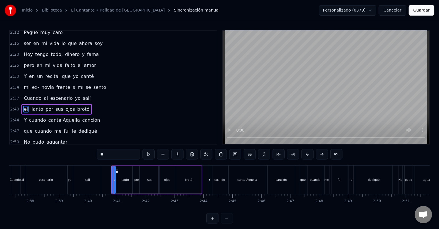
scroll to position [288, 0]
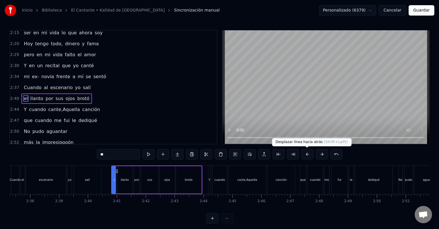
click at [308, 154] on button at bounding box center [307, 154] width 12 height 10
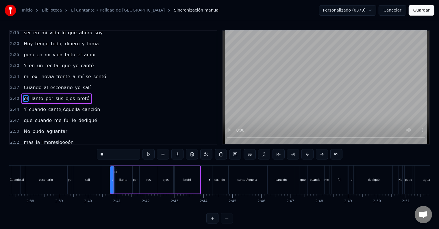
click at [209, 185] on div "Y" at bounding box center [209, 180] width 2 height 29
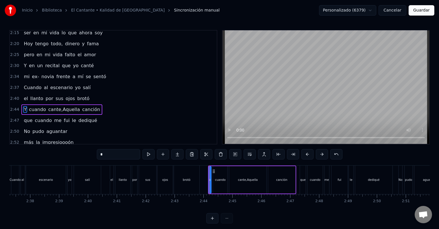
scroll to position [290, 0]
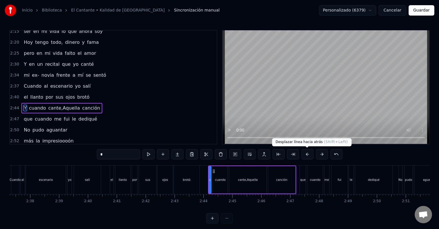
click at [308, 156] on button at bounding box center [307, 154] width 12 height 10
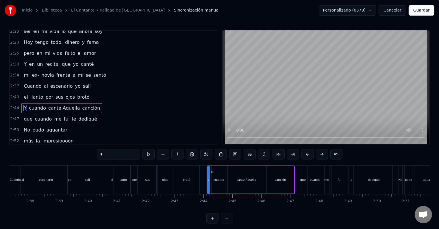
click at [302, 185] on div "que" at bounding box center [303, 180] width 6 height 29
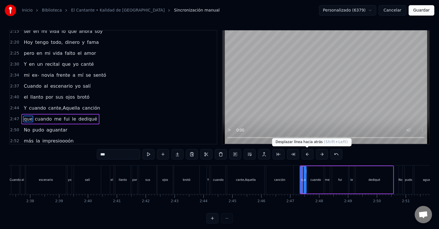
click at [308, 154] on button at bounding box center [307, 154] width 12 height 10
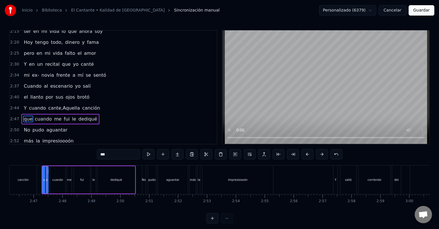
scroll to position [0, 4806]
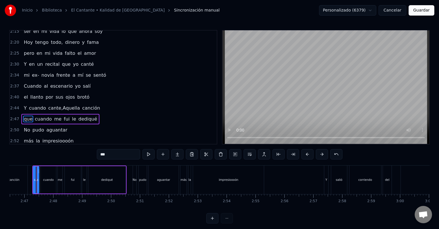
click at [134, 185] on div "No" at bounding box center [134, 180] width 3 height 29
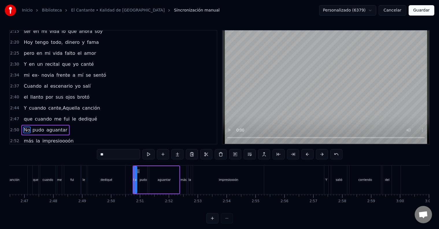
scroll to position [3, 0]
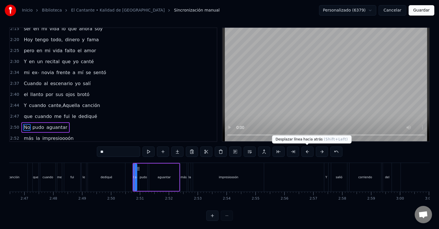
click at [305, 152] on button at bounding box center [307, 152] width 12 height 10
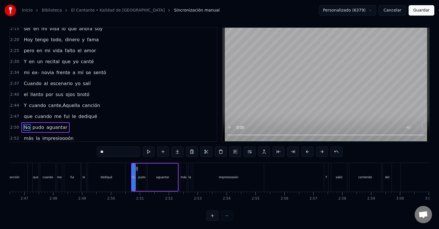
click at [183, 182] on div "más" at bounding box center [183, 177] width 6 height 29
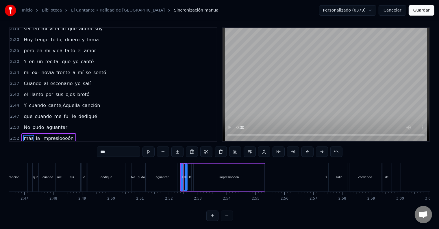
scroll to position [9, 0]
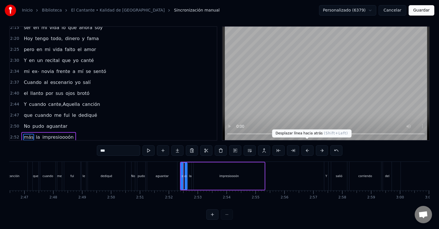
click at [308, 146] on button at bounding box center [307, 151] width 12 height 10
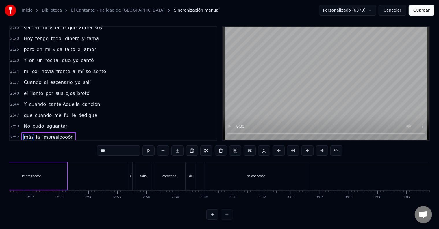
scroll to position [0, 5015]
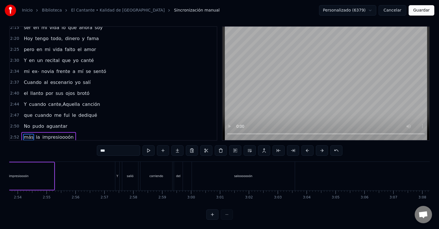
click at [117, 176] on div "Y" at bounding box center [117, 176] width 4 height 29
type input "*"
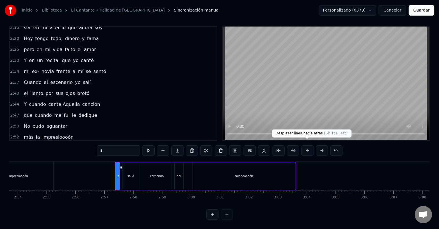
click at [306, 146] on button at bounding box center [307, 151] width 12 height 10
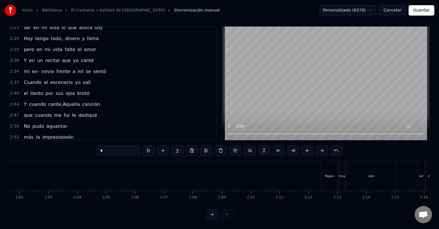
scroll to position [0, 3518]
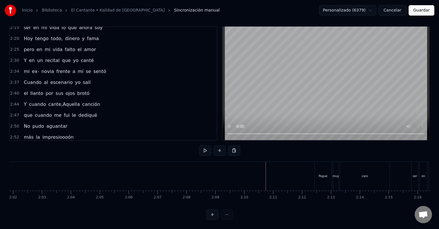
click at [265, 171] on div at bounding box center [265, 176] width 0 height 29
click at [205, 146] on button at bounding box center [205, 151] width 12 height 10
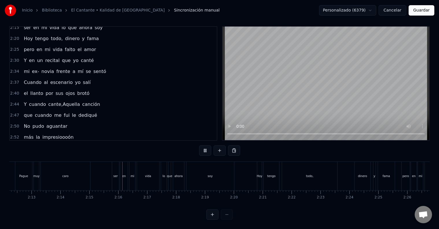
scroll to position [0, 3885]
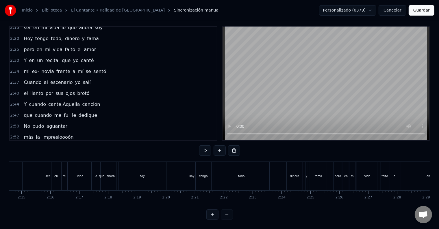
click at [199, 146] on button at bounding box center [205, 151] width 12 height 10
click at [207, 147] on button at bounding box center [205, 151] width 12 height 10
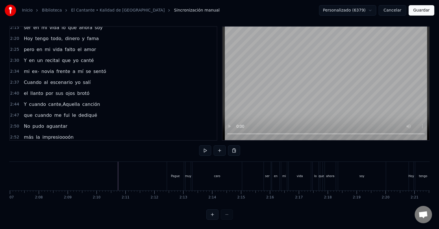
click at [175, 179] on div "Pague" at bounding box center [175, 176] width 17 height 29
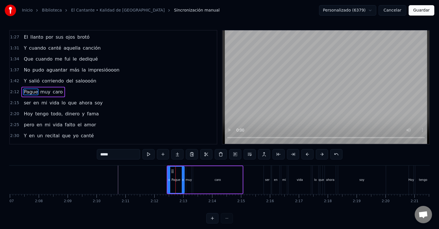
scroll to position [214, 0]
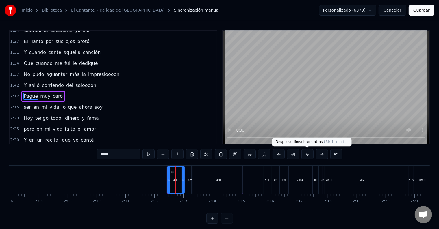
click at [307, 156] on button at bounding box center [307, 154] width 12 height 10
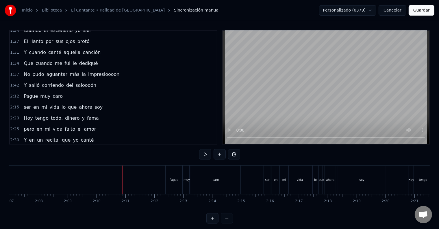
click at [206, 155] on button at bounding box center [205, 154] width 12 height 10
click at [170, 185] on div "Pague" at bounding box center [173, 180] width 17 height 29
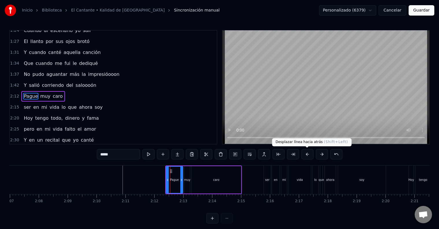
click at [307, 155] on button at bounding box center [307, 154] width 12 height 10
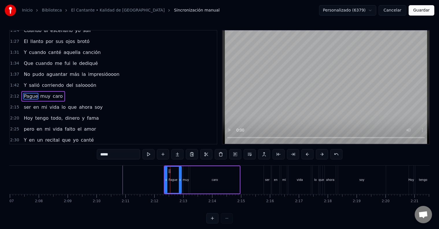
click at [307, 155] on button at bounding box center [307, 154] width 12 height 10
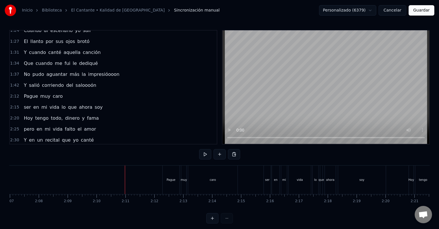
click at [125, 181] on div at bounding box center [125, 180] width 0 height 29
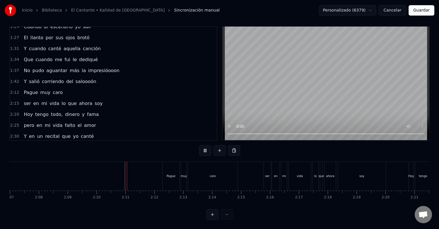
scroll to position [9, 0]
click at [168, 176] on div "Pague" at bounding box center [171, 176] width 17 height 29
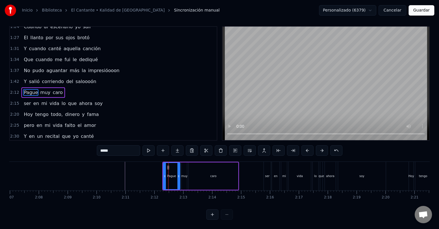
scroll to position [0, 0]
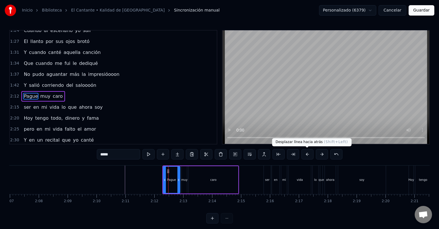
click at [308, 155] on button at bounding box center [307, 154] width 12 height 10
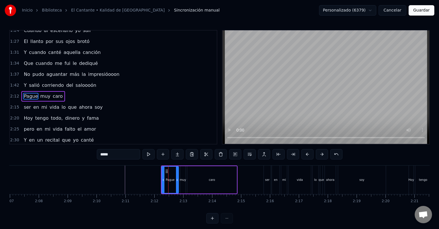
click at [308, 155] on button at bounding box center [307, 154] width 12 height 10
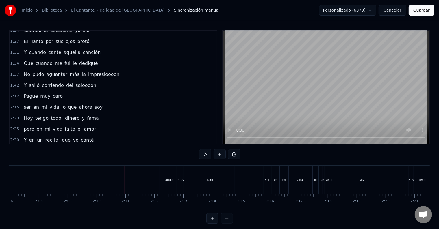
click at [124, 183] on div at bounding box center [124, 180] width 0 height 29
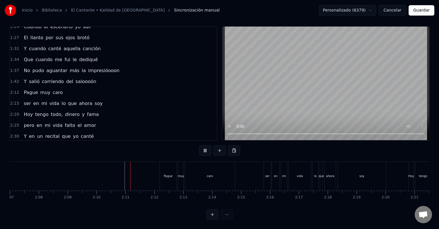
scroll to position [9, 0]
click at [169, 174] on div "Pague" at bounding box center [168, 176] width 9 height 4
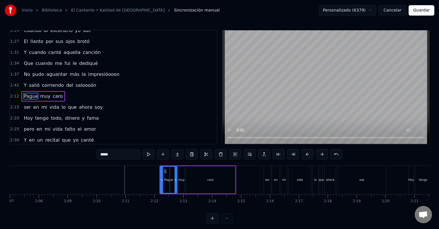
click at [306, 154] on button at bounding box center [307, 154] width 12 height 10
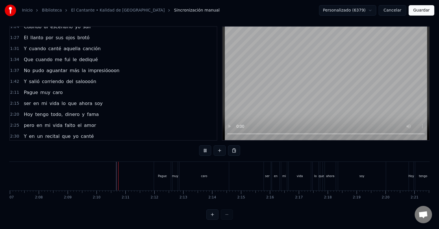
scroll to position [9, 0]
click at [156, 172] on div "Pague" at bounding box center [162, 176] width 17 height 29
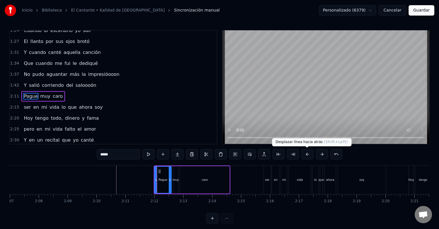
click at [305, 155] on button at bounding box center [307, 154] width 12 height 10
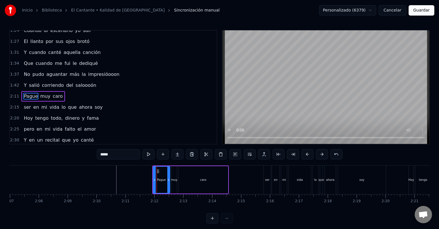
click at [305, 155] on button at bounding box center [307, 154] width 12 height 10
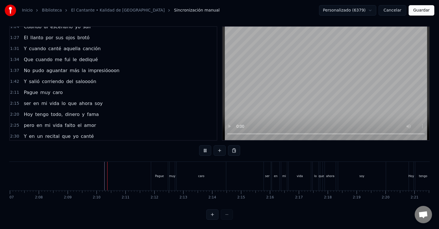
scroll to position [9, 0]
click at [161, 177] on div "Pague" at bounding box center [159, 176] width 17 height 29
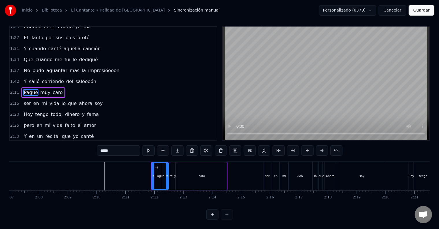
scroll to position [0, 0]
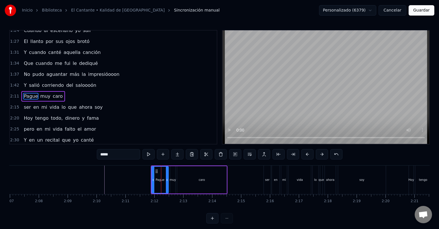
click at [268, 188] on div "ser" at bounding box center [267, 180] width 7 height 29
type input "***"
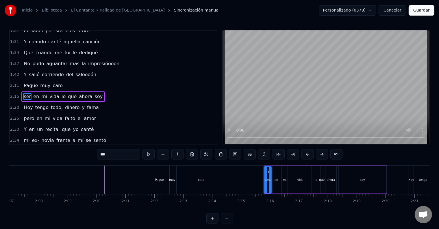
click at [306, 156] on button at bounding box center [307, 154] width 12 height 10
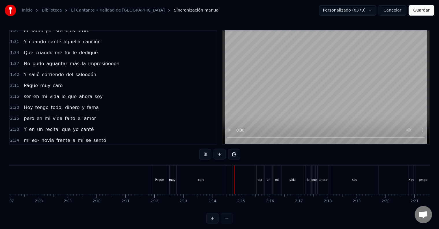
scroll to position [9, 0]
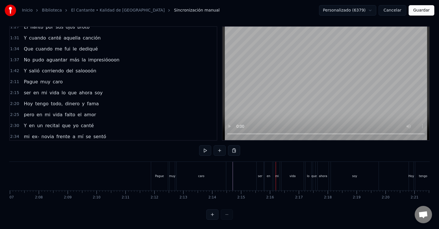
click at [260, 173] on div "ser" at bounding box center [259, 176] width 7 height 29
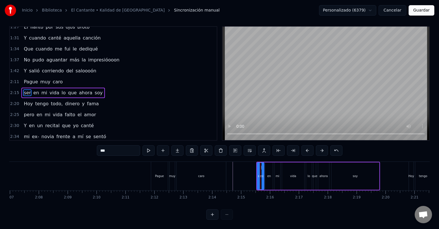
scroll to position [0, 0]
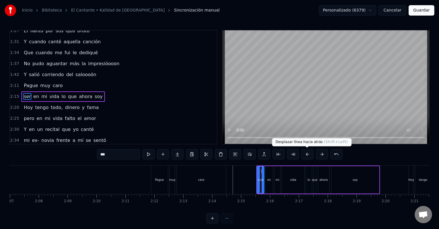
click at [304, 154] on button at bounding box center [307, 154] width 12 height 10
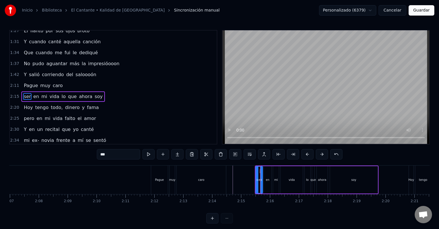
click at [304, 154] on button at bounding box center [307, 154] width 12 height 10
click at [226, 181] on div "Pague muy caro" at bounding box center [189, 180] width 77 height 29
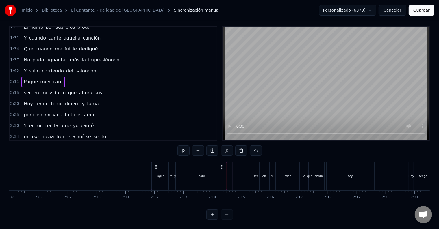
scroll to position [9, 0]
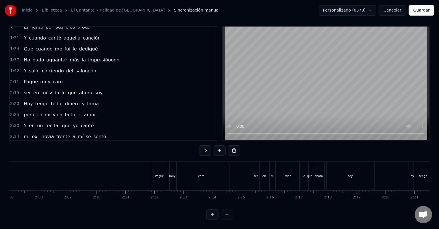
click at [229, 181] on div at bounding box center [229, 176] width 0 height 29
click at [242, 171] on div at bounding box center [242, 176] width 0 height 29
click at [254, 175] on div "ser" at bounding box center [255, 176] width 7 height 29
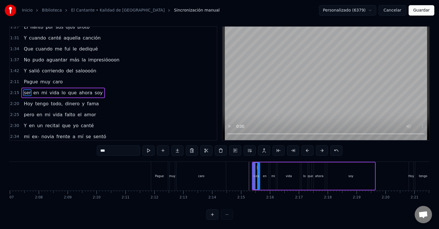
scroll to position [0, 0]
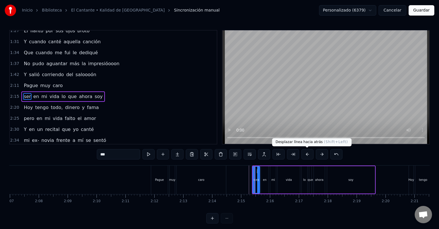
click at [305, 154] on button at bounding box center [307, 154] width 12 height 10
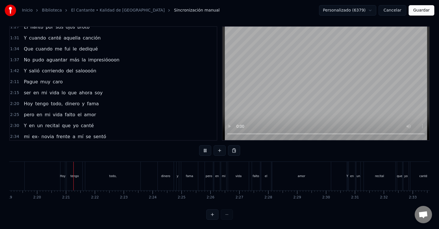
scroll to position [0, 4029]
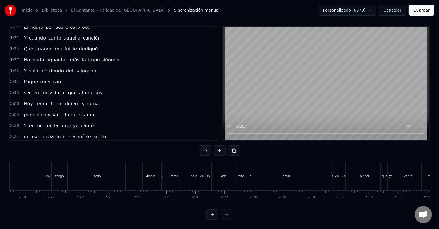
click at [49, 174] on div "Hoy" at bounding box center [47, 176] width 5 height 29
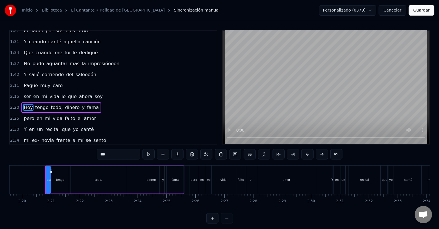
scroll to position [235, 0]
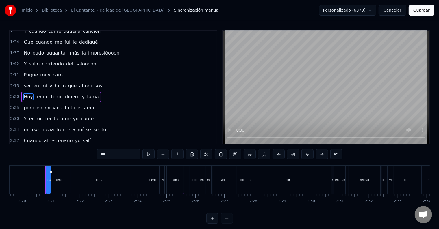
click at [305, 155] on button at bounding box center [307, 154] width 12 height 10
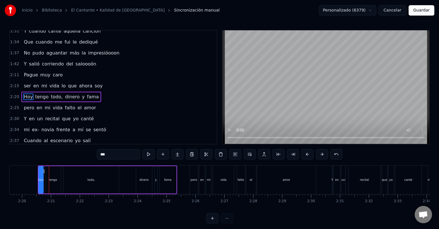
click at [305, 155] on button at bounding box center [307, 154] width 12 height 10
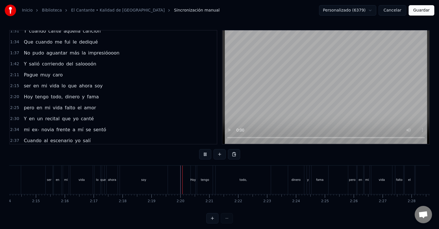
scroll to position [9, 0]
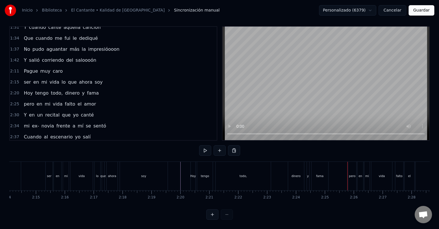
click at [193, 178] on div "Hoy" at bounding box center [193, 176] width 5 height 29
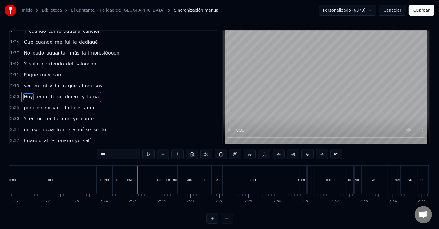
scroll to position [0, 4053]
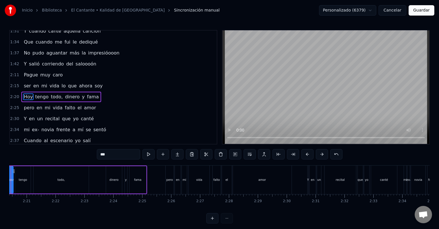
click at [172, 182] on div "pero" at bounding box center [169, 180] width 7 height 4
type input "****"
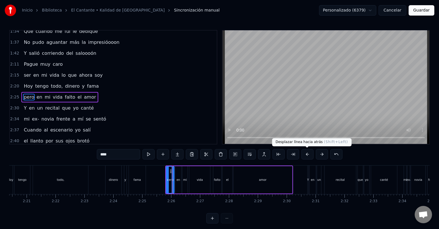
click at [305, 155] on button at bounding box center [307, 154] width 12 height 10
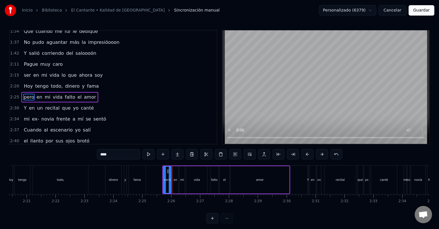
click at [305, 155] on button at bounding box center [307, 154] width 12 height 10
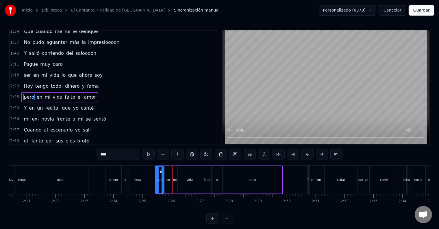
click at [305, 155] on button at bounding box center [307, 154] width 12 height 10
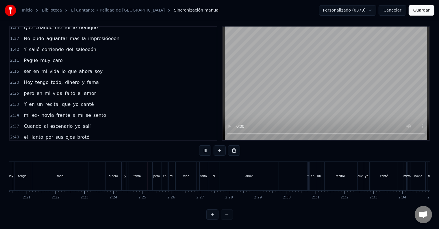
scroll to position [9, 0]
click at [157, 174] on div "pero" at bounding box center [156, 176] width 7 height 4
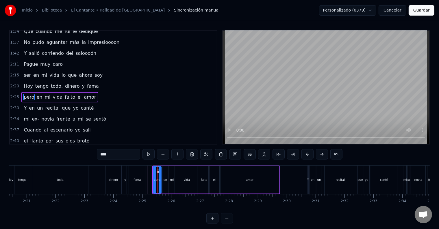
click at [307, 181] on div "Y" at bounding box center [308, 180] width 2 height 4
type input "*"
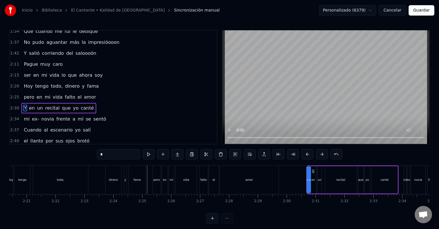
scroll to position [256, 0]
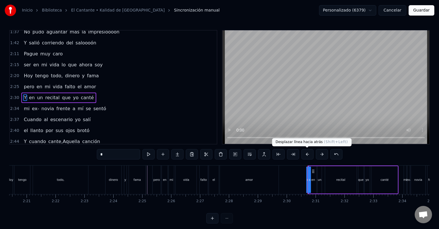
click at [306, 153] on button at bounding box center [307, 154] width 12 height 10
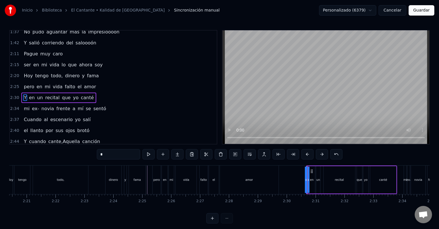
click at [306, 153] on button at bounding box center [307, 154] width 12 height 10
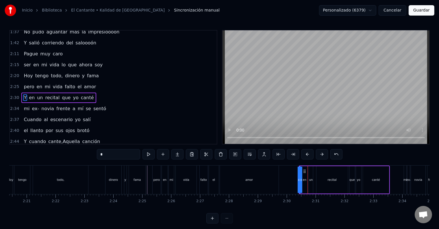
click at [306, 153] on button at bounding box center [307, 154] width 12 height 10
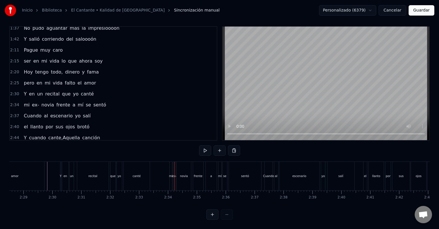
scroll to position [0, 4284]
click at [63, 174] on div "Y" at bounding box center [64, 176] width 2 height 4
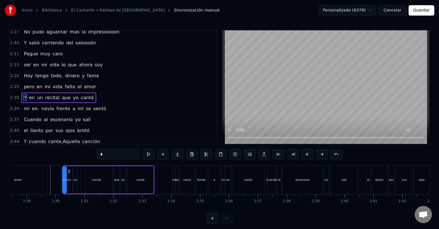
click at [174, 178] on div "mi" at bounding box center [174, 180] width 4 height 4
type input "**"
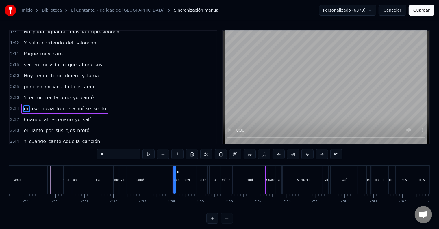
scroll to position [267, 0]
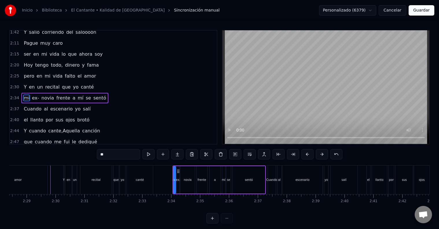
click at [308, 154] on button at bounding box center [307, 154] width 12 height 10
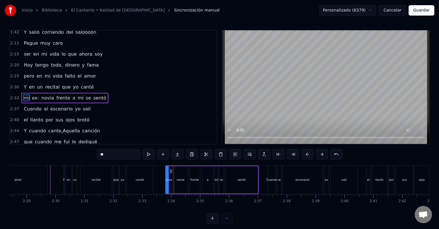
click at [308, 154] on button at bounding box center [307, 154] width 12 height 10
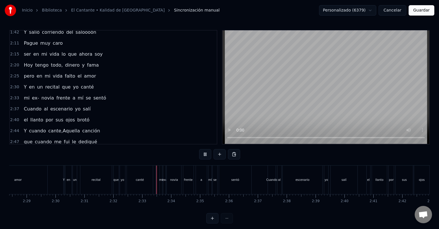
scroll to position [9, 0]
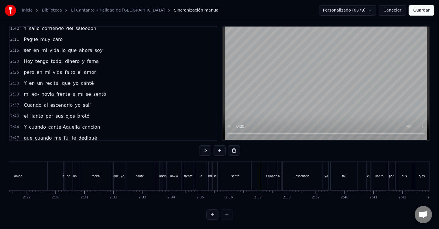
click at [181, 174] on div "novia" at bounding box center [173, 176] width 15 height 29
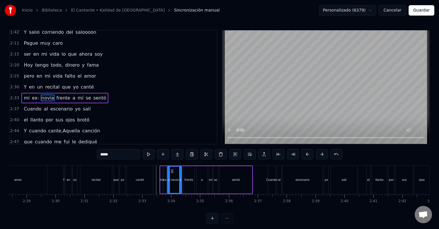
click at [271, 182] on div "Cuando" at bounding box center [271, 180] width 11 height 4
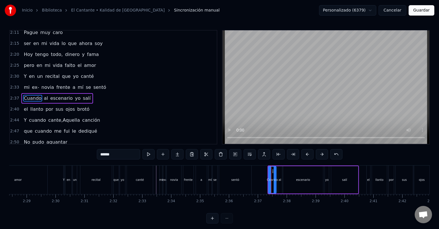
click at [308, 154] on button at bounding box center [307, 154] width 12 height 10
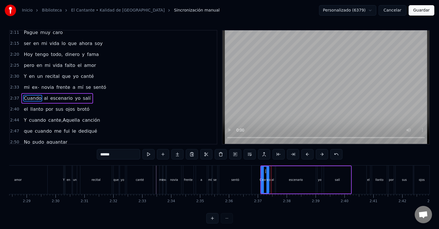
click at [308, 154] on button at bounding box center [307, 154] width 12 height 10
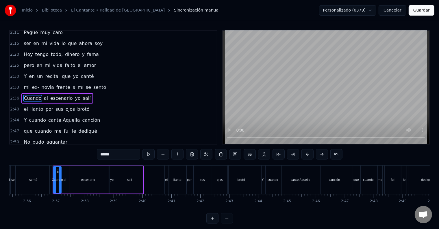
scroll to position [0, 4493]
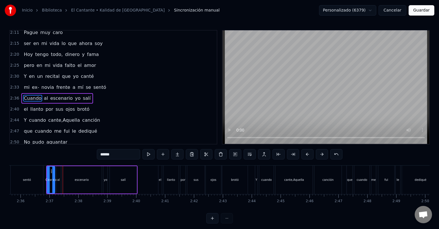
click at [160, 185] on div "el" at bounding box center [159, 180] width 3 height 29
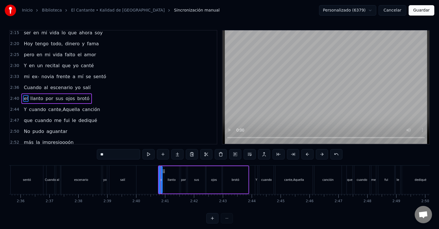
click at [307, 154] on button at bounding box center [307, 154] width 12 height 10
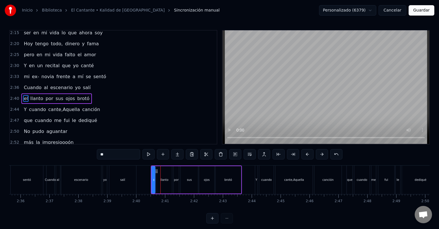
click at [307, 154] on button at bounding box center [307, 154] width 12 height 10
click at [256, 186] on div "Y" at bounding box center [256, 180] width 2 height 29
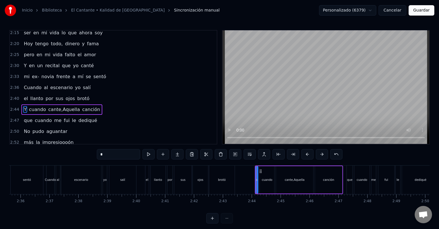
scroll to position [290, 0]
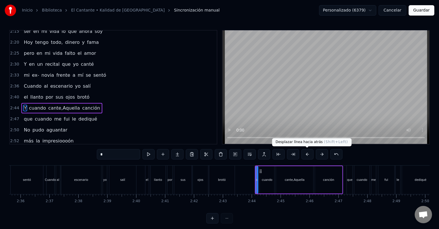
click at [307, 155] on button at bounding box center [307, 154] width 12 height 10
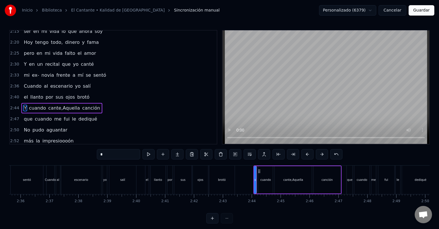
click at [307, 155] on button at bounding box center [307, 154] width 12 height 10
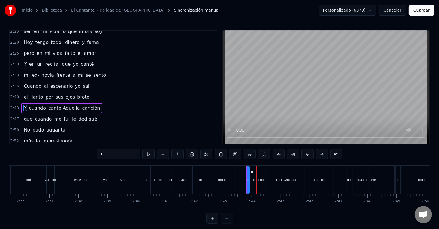
click at [307, 155] on button at bounding box center [307, 154] width 12 height 10
click at [350, 181] on div "que" at bounding box center [349, 180] width 5 height 4
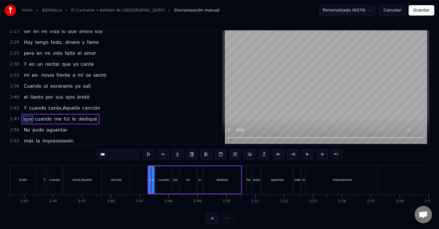
scroll to position [0, 4704]
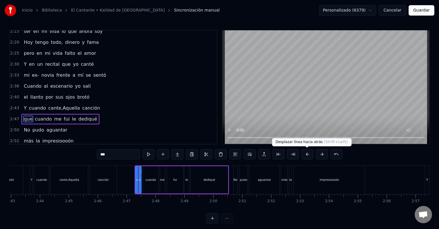
click at [308, 153] on button at bounding box center [307, 154] width 12 height 10
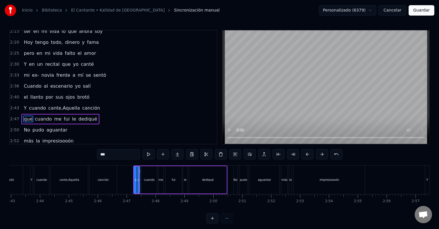
click at [308, 153] on button at bounding box center [307, 154] width 12 height 10
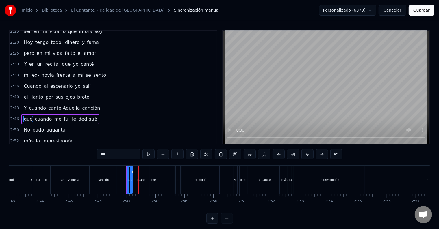
click at [308, 153] on button at bounding box center [307, 154] width 12 height 10
click at [235, 184] on div "No" at bounding box center [235, 180] width 3 height 29
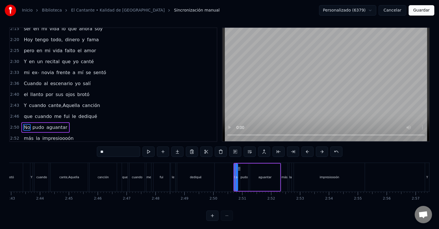
click at [307, 152] on button at bounding box center [307, 152] width 12 height 10
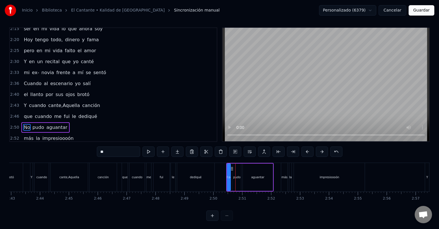
click at [307, 152] on button at bounding box center [307, 152] width 12 height 10
click at [283, 179] on div "más" at bounding box center [284, 177] width 6 height 4
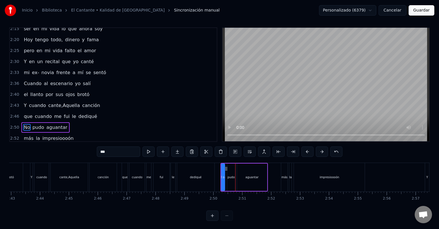
scroll to position [9, 0]
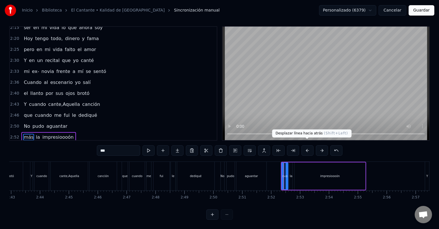
click at [304, 146] on button at bounding box center [307, 151] width 12 height 10
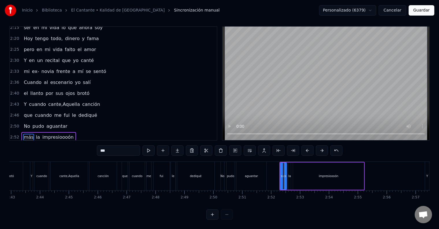
click at [304, 146] on button at bounding box center [307, 151] width 12 height 10
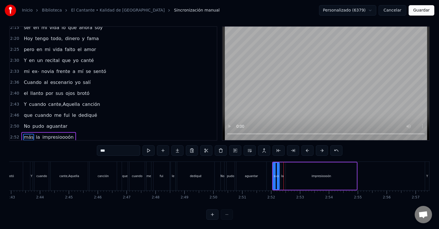
click at [304, 146] on button at bounding box center [307, 151] width 12 height 10
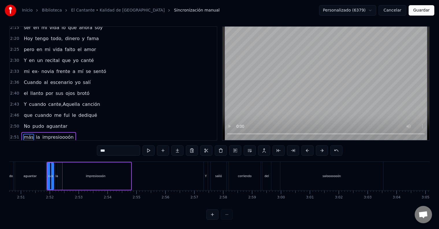
scroll to position [0, 4931]
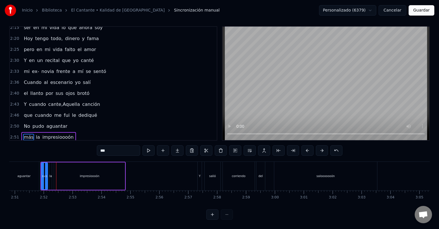
click at [199, 174] on div "Y" at bounding box center [200, 176] width 2 height 4
type input "*"
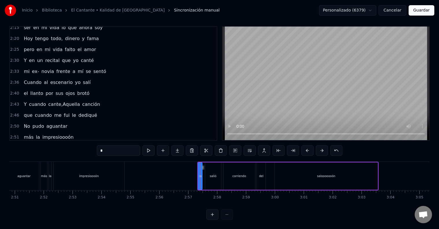
click at [303, 147] on button at bounding box center [307, 151] width 12 height 10
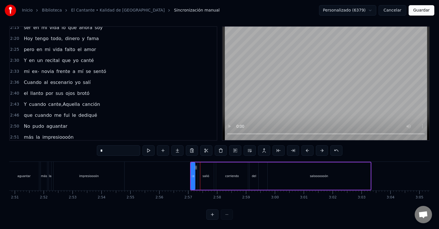
click at [303, 147] on button at bounding box center [307, 151] width 12 height 10
click at [422, 13] on button "Guardar" at bounding box center [421, 10] width 26 height 10
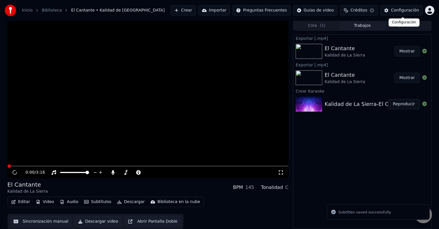
scroll to position [0, 0]
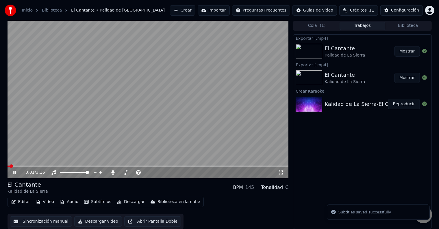
click at [38, 165] on video at bounding box center [148, 99] width 281 height 158
click at [14, 173] on icon at bounding box center [14, 173] width 3 height 4
click at [46, 166] on span at bounding box center [148, 166] width 281 height 1
click at [60, 165] on span at bounding box center [58, 166] width 3 height 3
click at [119, 165] on video at bounding box center [148, 99] width 281 height 158
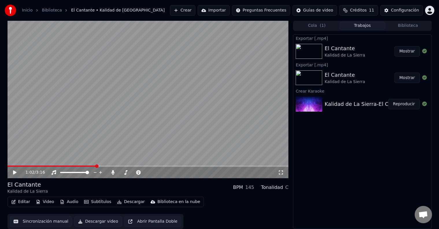
click at [119, 165] on video at bounding box center [148, 99] width 281 height 158
click at [157, 166] on span at bounding box center [148, 166] width 281 height 1
click at [185, 165] on video at bounding box center [148, 99] width 281 height 158
click at [186, 166] on span at bounding box center [148, 166] width 281 height 1
click at [202, 136] on video at bounding box center [148, 99] width 281 height 158
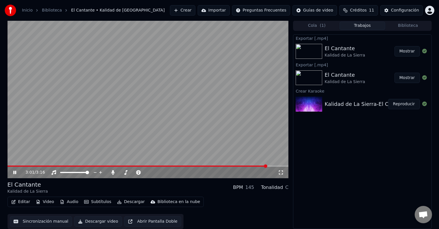
click at [14, 172] on icon at bounding box center [14, 172] width 3 height 3
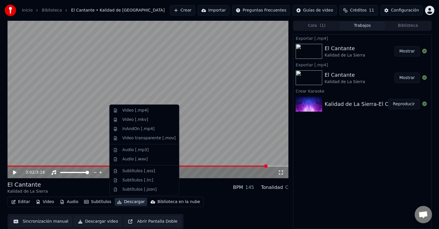
click at [119, 203] on button "Descargar" at bounding box center [131, 202] width 32 height 8
click at [134, 109] on div "Video [.mp4]" at bounding box center [135, 111] width 26 height 6
